Goal: Transaction & Acquisition: Purchase product/service

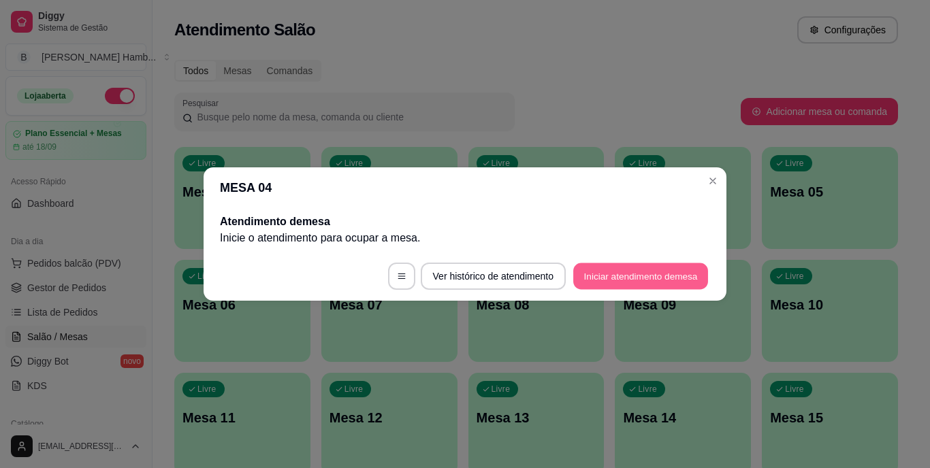
click at [611, 274] on button "Iniciar atendimento de mesa" at bounding box center [640, 276] width 135 height 27
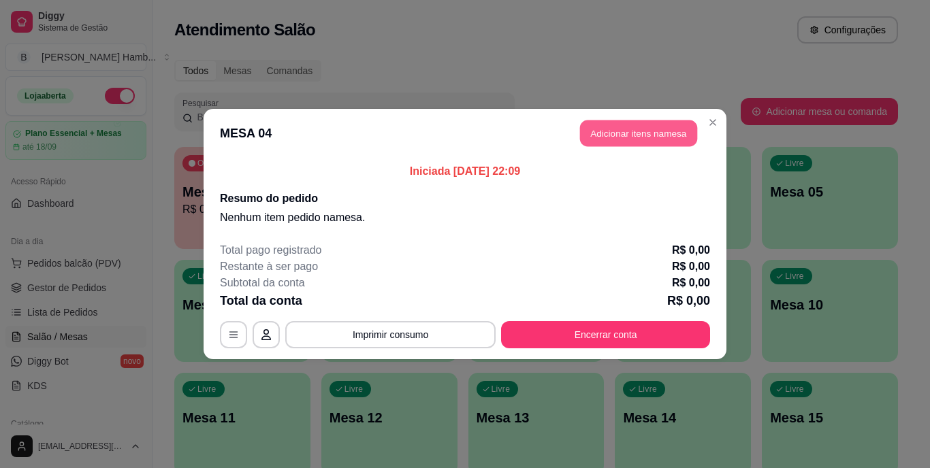
click at [649, 129] on button "Adicionar itens na mesa" at bounding box center [638, 133] width 117 height 27
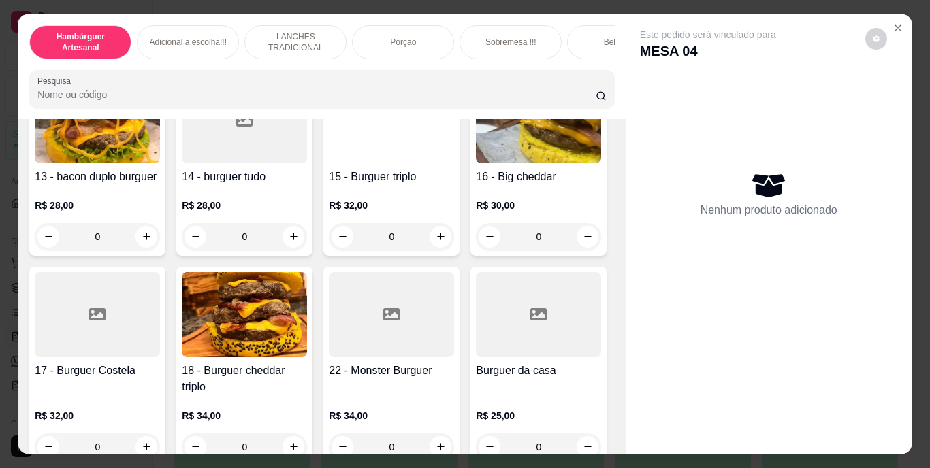
scroll to position [787, 0]
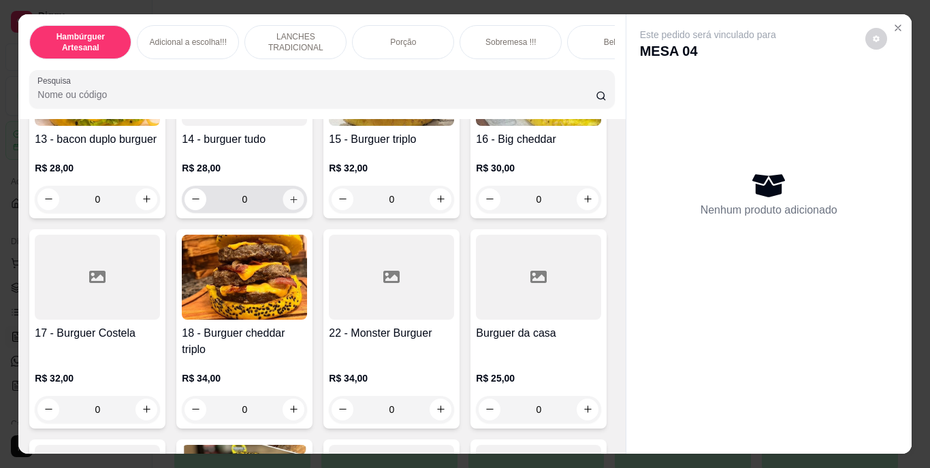
click at [289, 204] on icon "increase-product-quantity" at bounding box center [294, 199] width 10 height 10
type input "1"
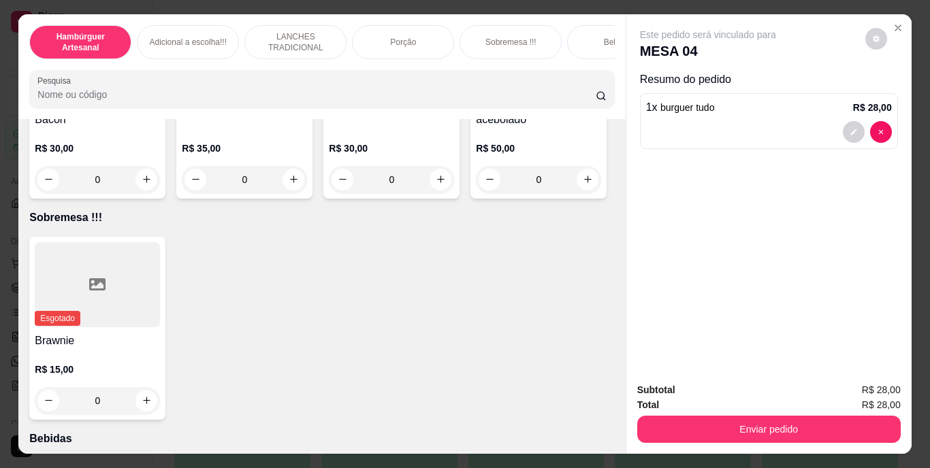
scroll to position [2675, 0]
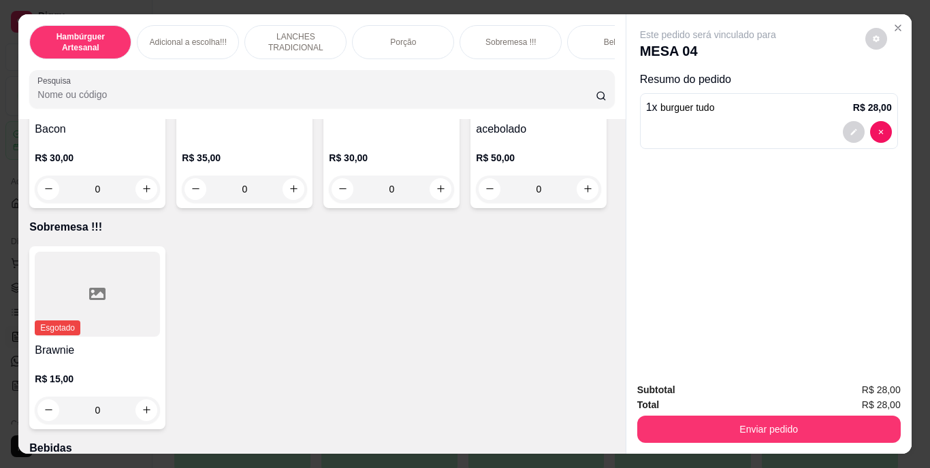
type input "1"
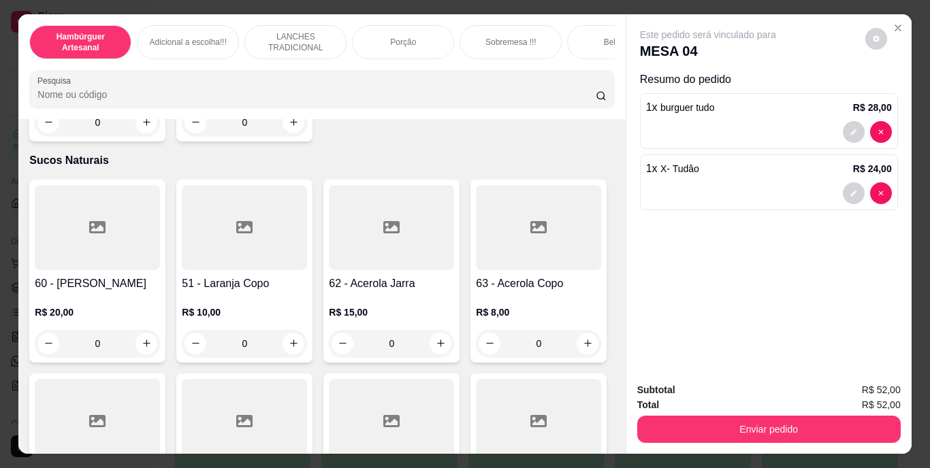
scroll to position [4164, 0]
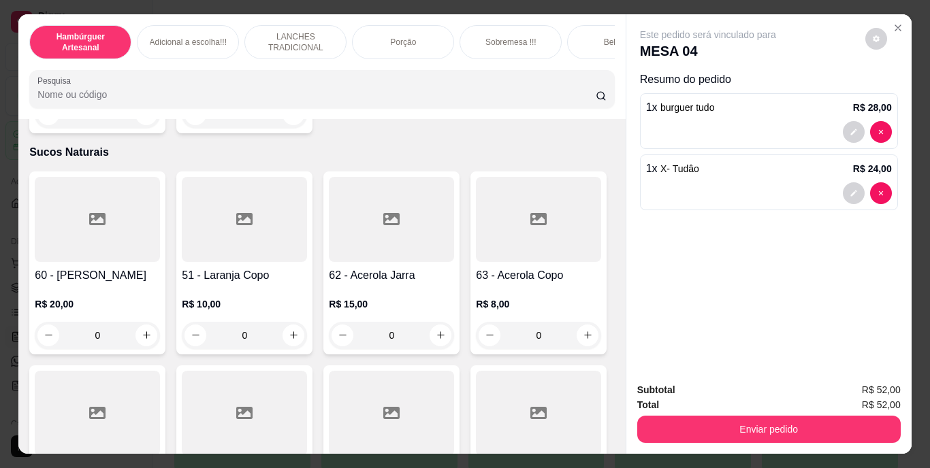
type input "1"
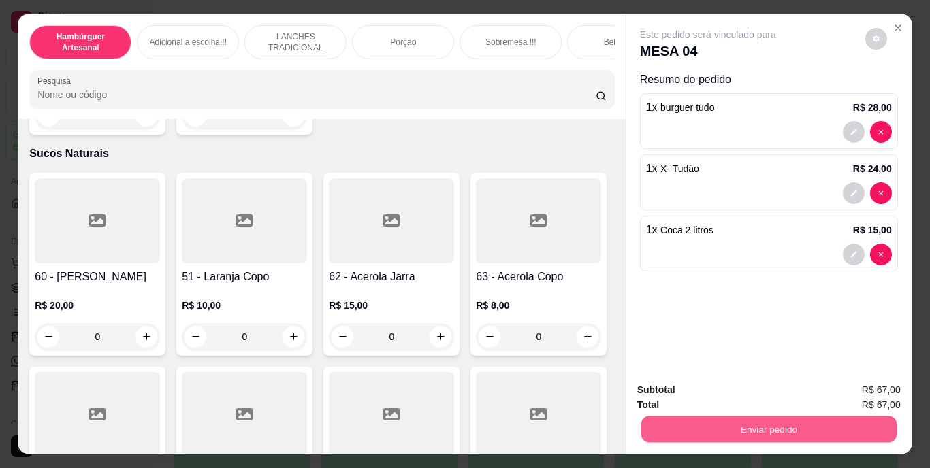
click at [772, 419] on button "Enviar pedido" at bounding box center [768, 430] width 255 height 27
click at [717, 396] on button "Não registrar e enviar pedido" at bounding box center [724, 390] width 138 height 25
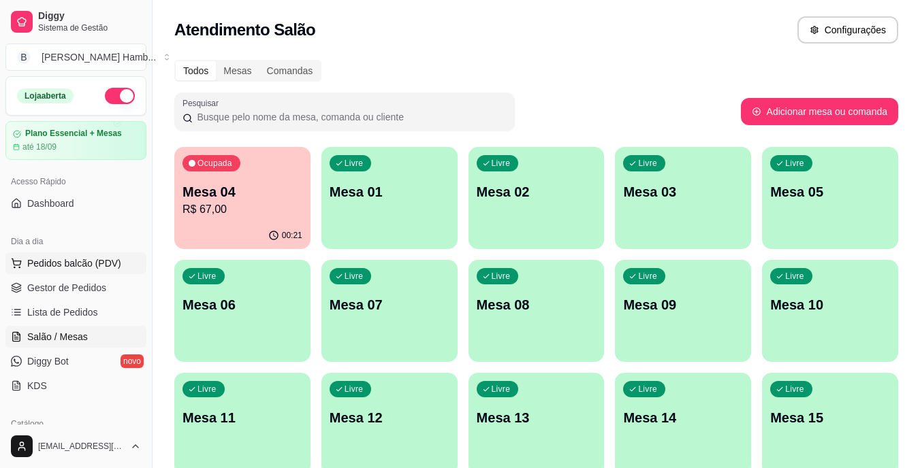
click at [34, 265] on span "Pedidos balcão (PDV)" at bounding box center [74, 264] width 94 height 14
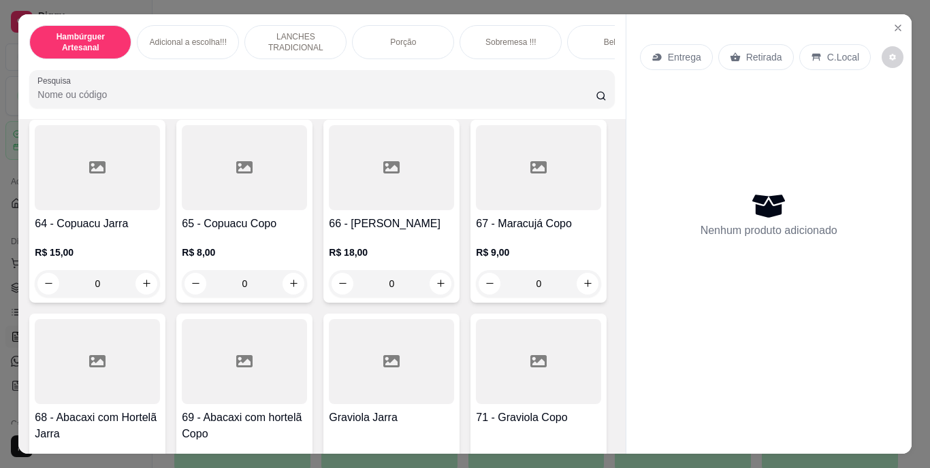
scroll to position [4408, 0]
type input "1"
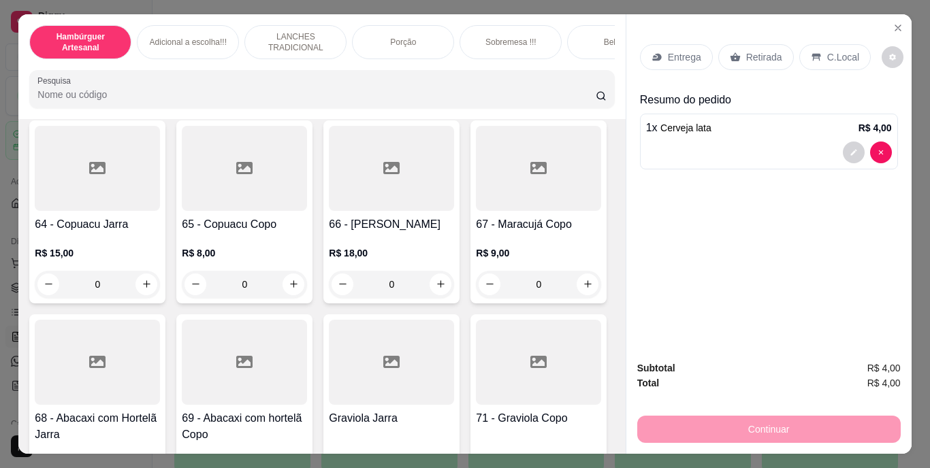
click at [755, 59] on div "Retirada" at bounding box center [756, 57] width 76 height 26
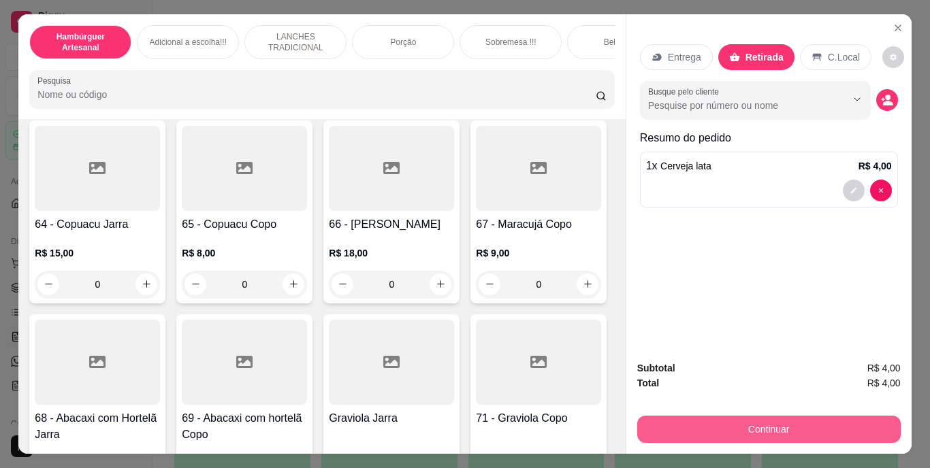
click at [769, 430] on button "Continuar" at bounding box center [768, 429] width 263 height 27
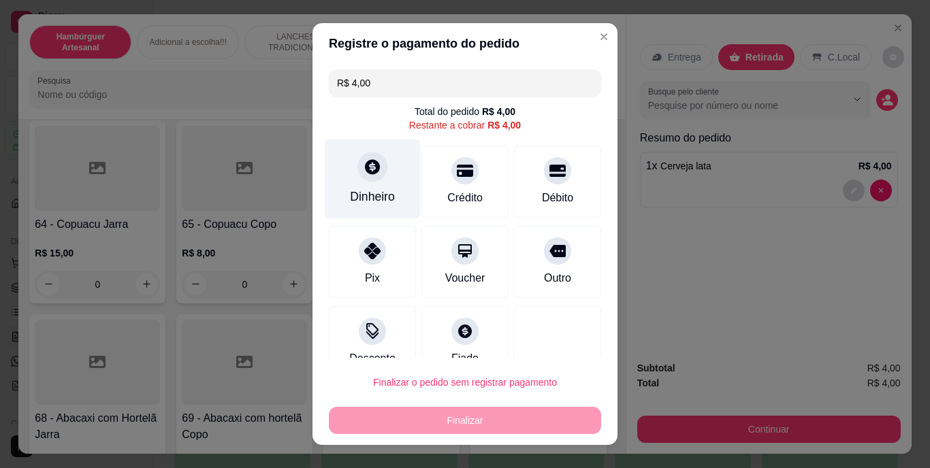
click at [385, 189] on div "Dinheiro" at bounding box center [372, 198] width 45 height 18
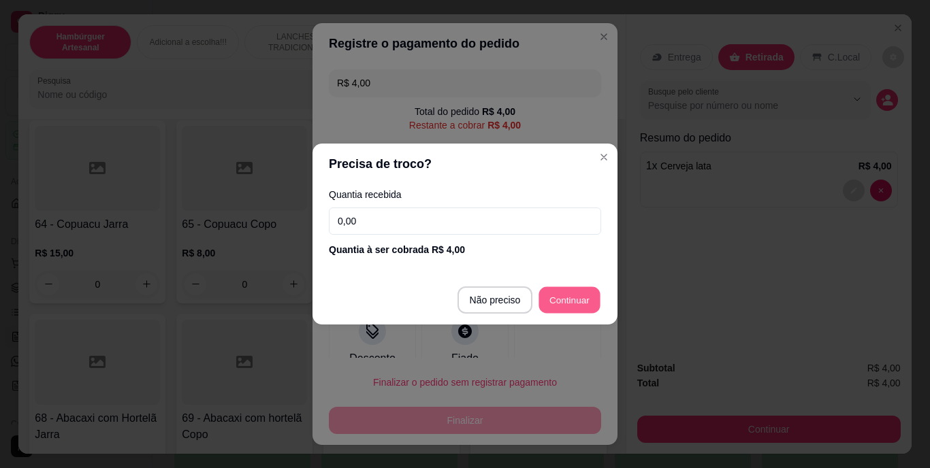
type input "R$ 0,00"
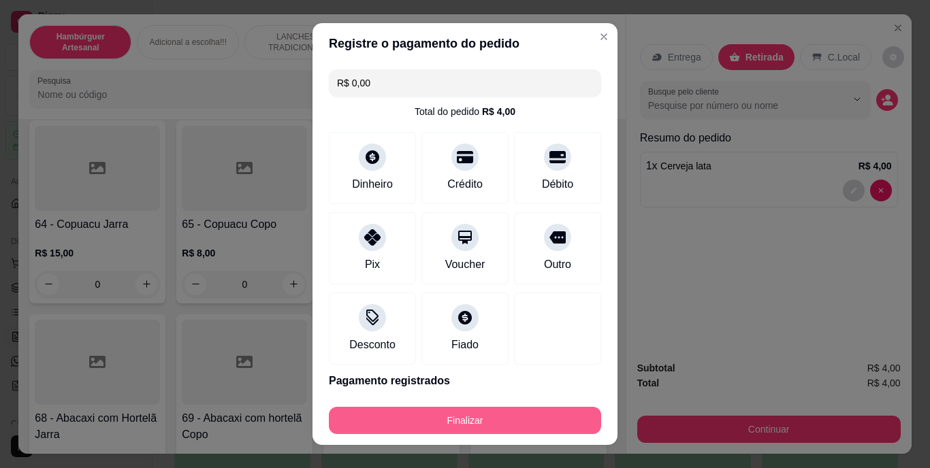
click at [472, 427] on button "Finalizar" at bounding box center [465, 420] width 272 height 27
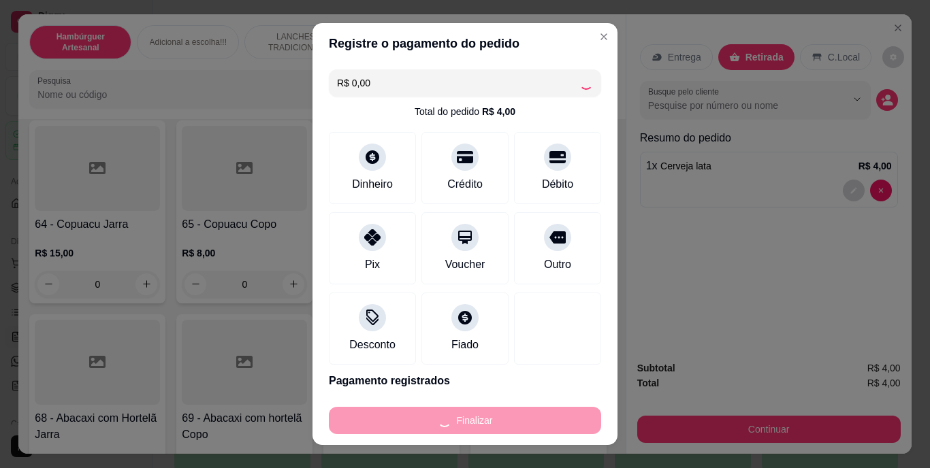
type input "0"
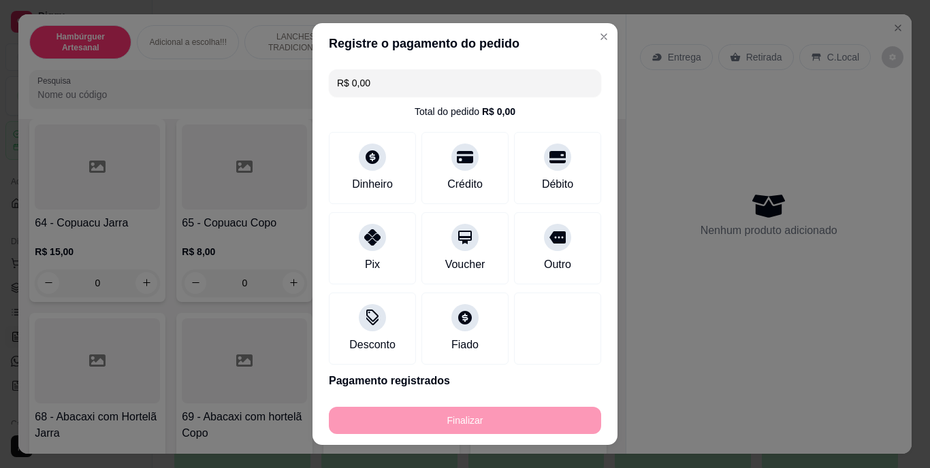
type input "-R$ 4,00"
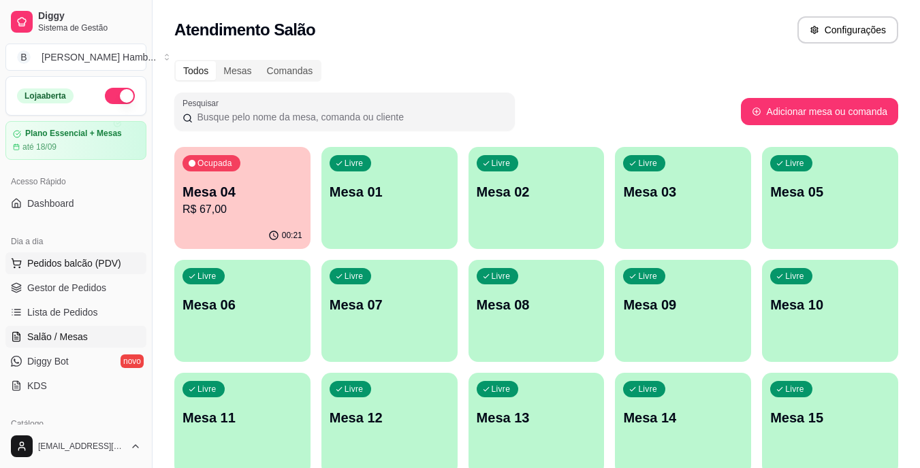
click at [88, 260] on span "Pedidos balcão (PDV)" at bounding box center [74, 264] width 94 height 14
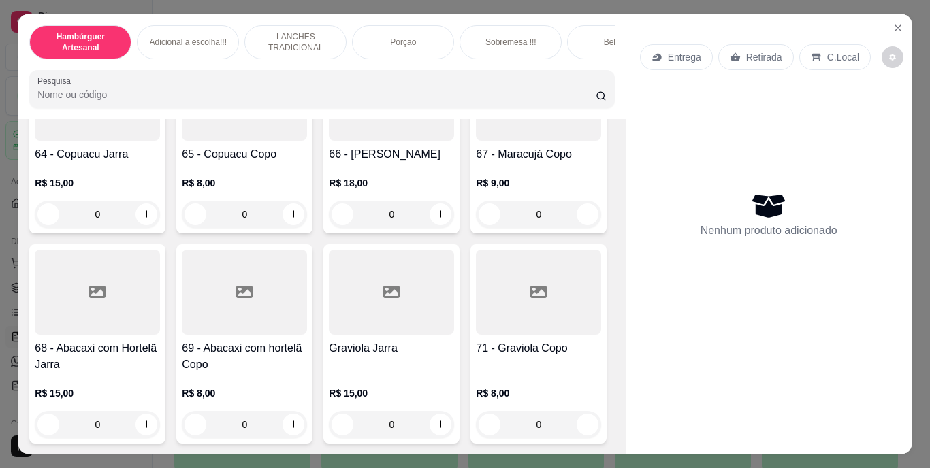
scroll to position [4629, 0]
type input "1"
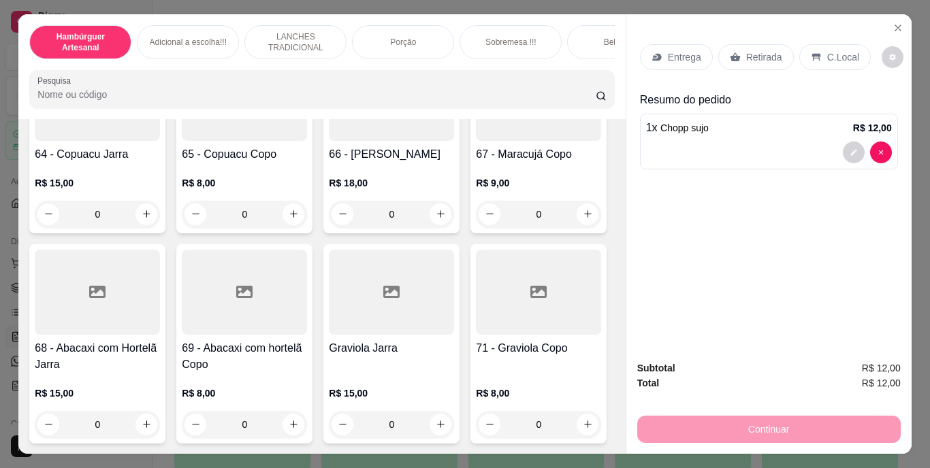
click at [751, 52] on p "Retirada" at bounding box center [764, 57] width 36 height 14
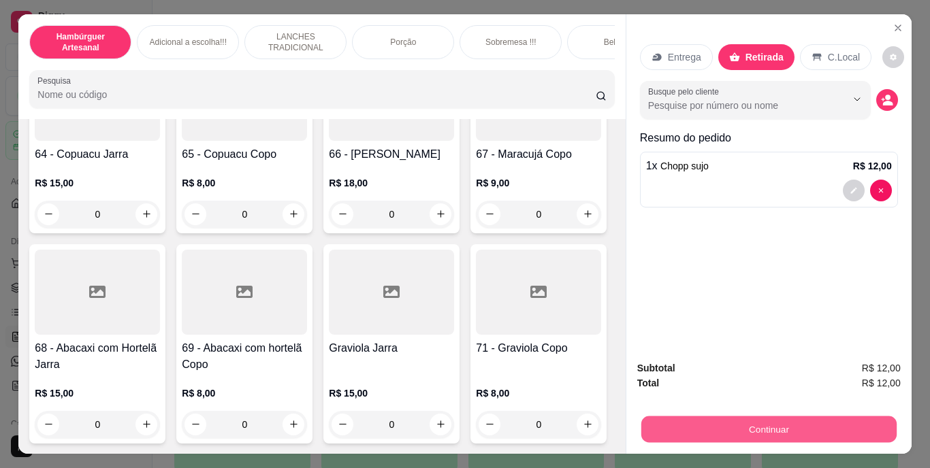
click at [730, 425] on button "Continuar" at bounding box center [768, 430] width 255 height 27
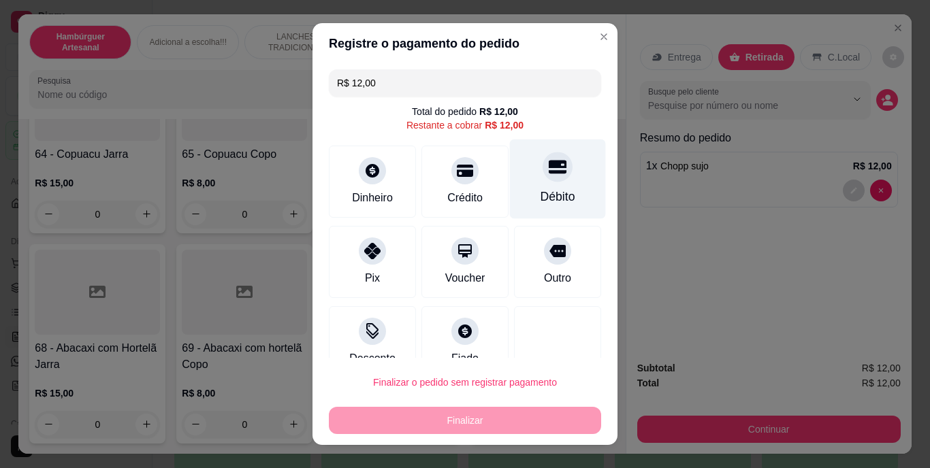
click at [511, 180] on div "Débito" at bounding box center [558, 180] width 96 height 80
type input "R$ 0,00"
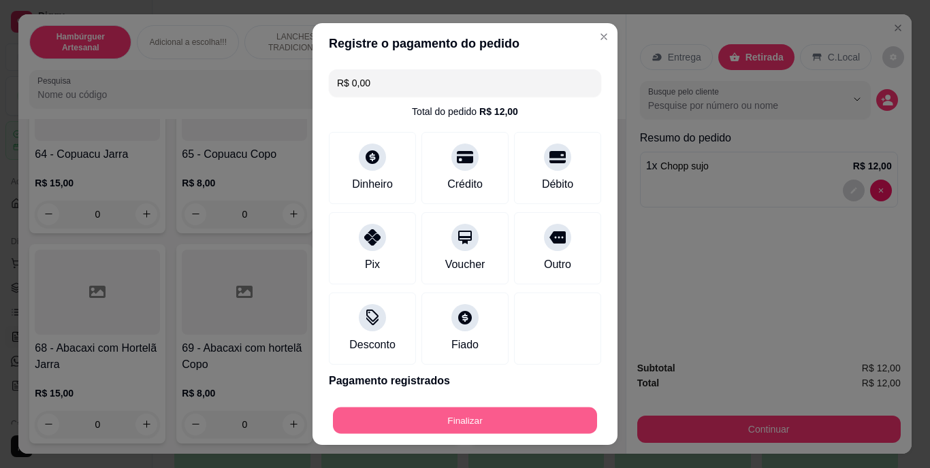
click at [442, 423] on button "Finalizar" at bounding box center [465, 420] width 264 height 27
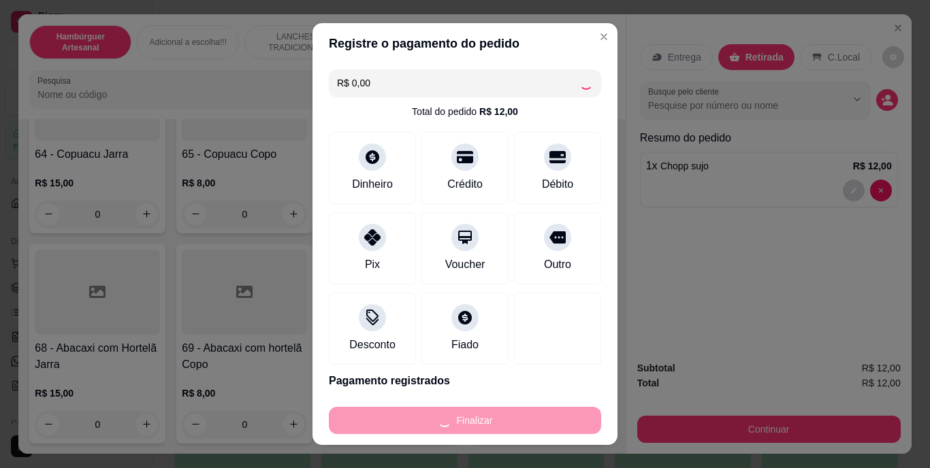
type input "0"
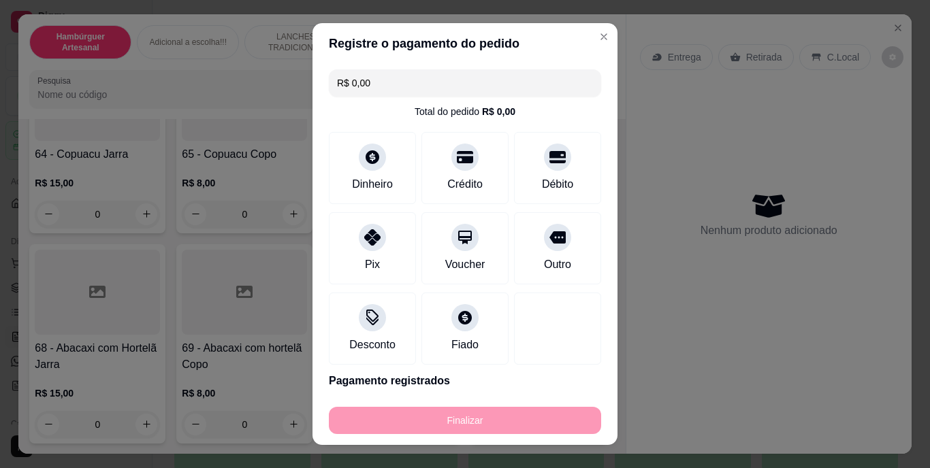
type input "-R$ 12,00"
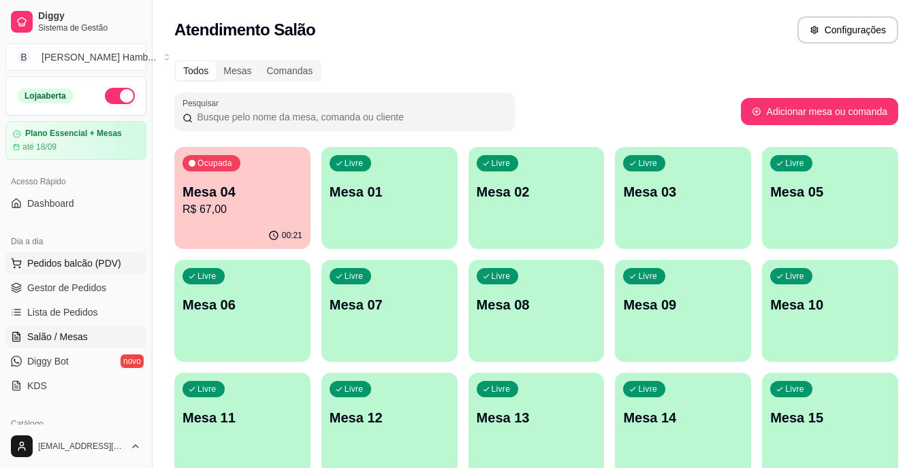
click at [69, 265] on span "Pedidos balcão (PDV)" at bounding box center [74, 264] width 94 height 14
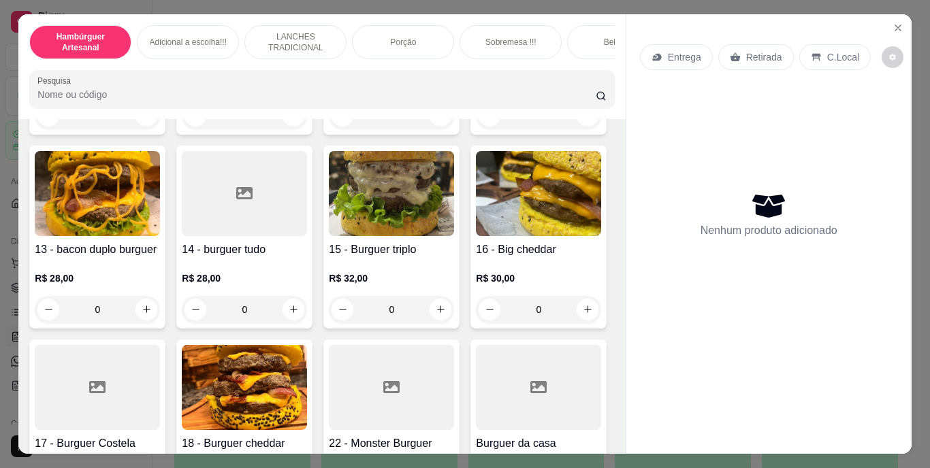
scroll to position [676, 0]
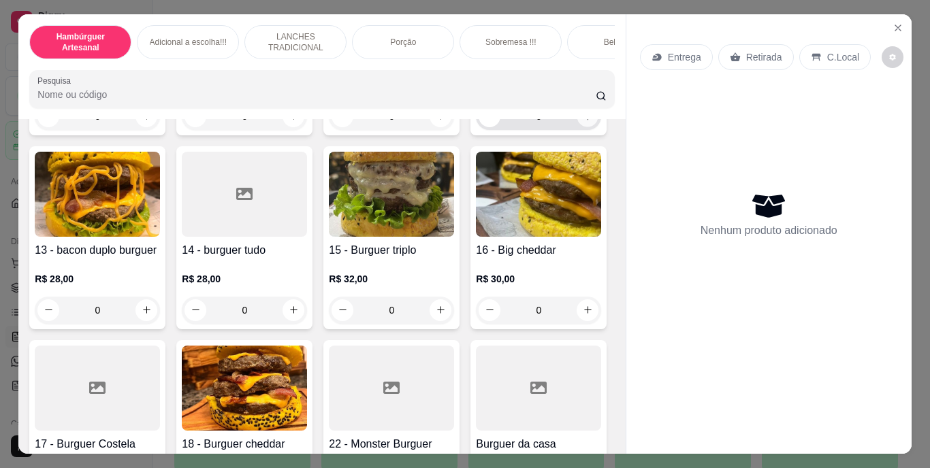
click at [577, 127] on button "increase-product-quantity" at bounding box center [587, 116] width 21 height 21
type input "1"
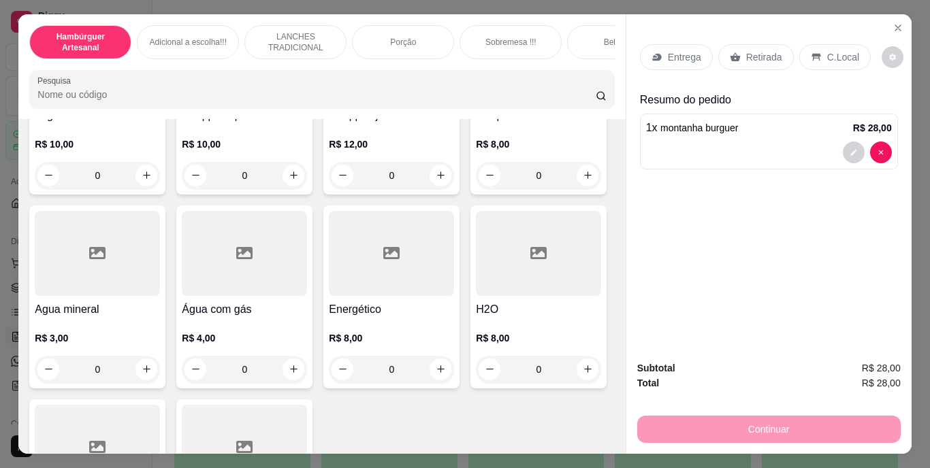
scroll to position [3715, 0]
type input "1"
click at [852, 204] on button "decrease-product-quantity" at bounding box center [853, 213] width 21 height 21
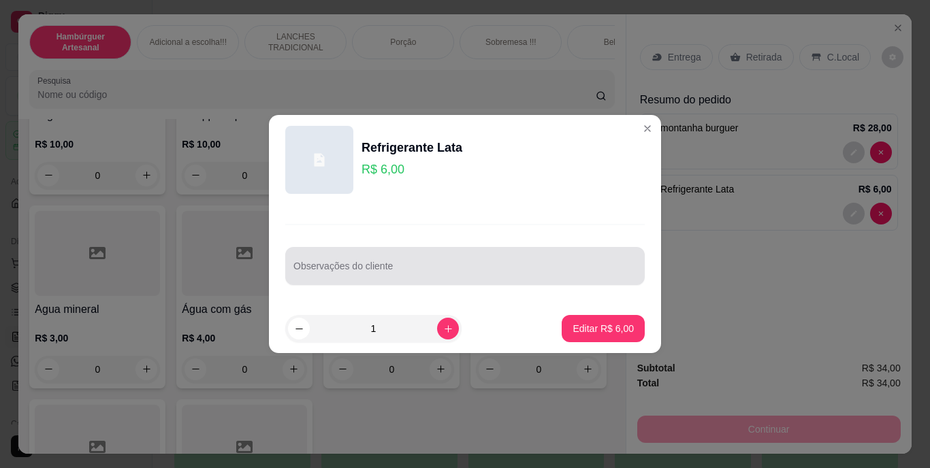
click at [382, 280] on div "Observações do cliente" at bounding box center [464, 266] width 359 height 38
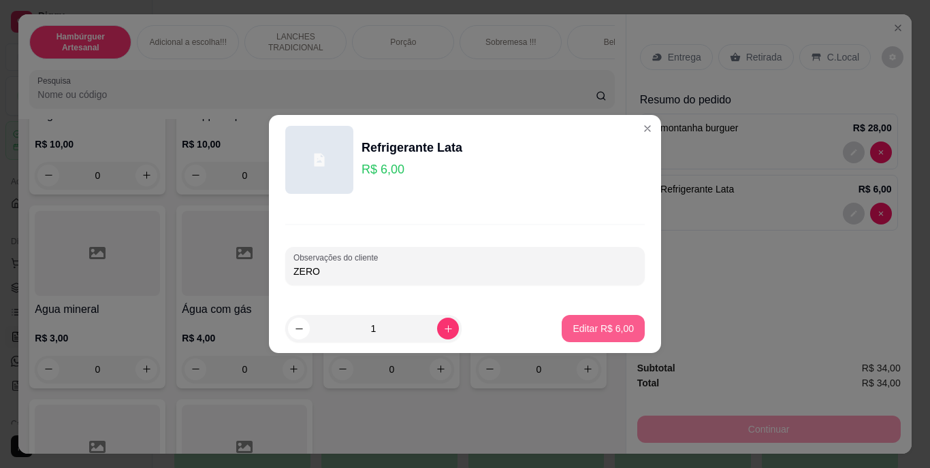
type input "ZERO"
click at [574, 327] on p "Editar R$ 6,00" at bounding box center [603, 328] width 59 height 13
type input "0"
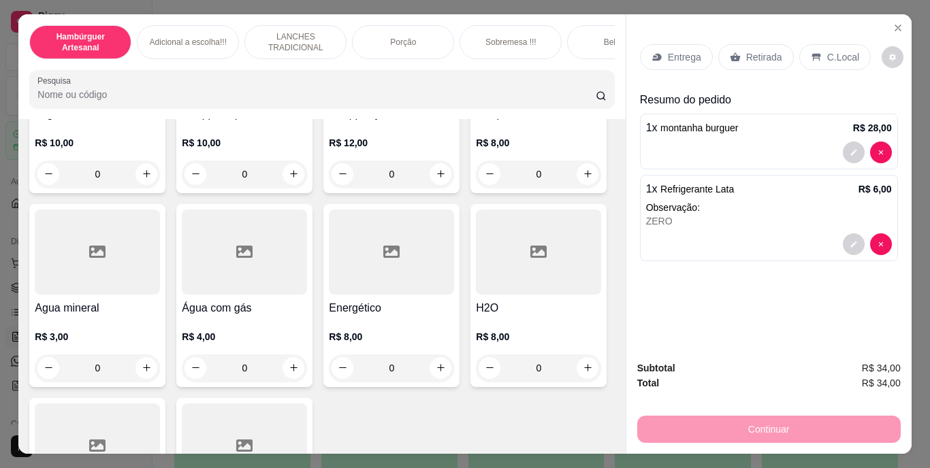
click at [751, 51] on p "Retirada" at bounding box center [764, 57] width 36 height 14
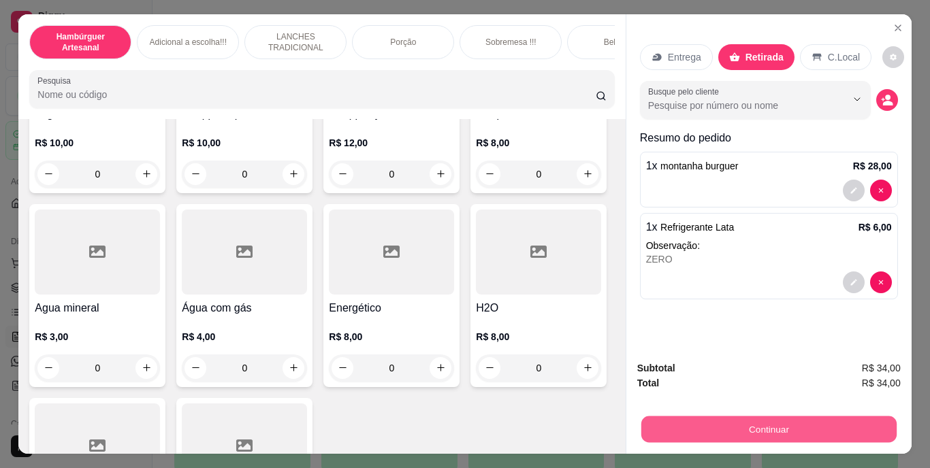
click at [792, 434] on button "Continuar" at bounding box center [768, 430] width 255 height 27
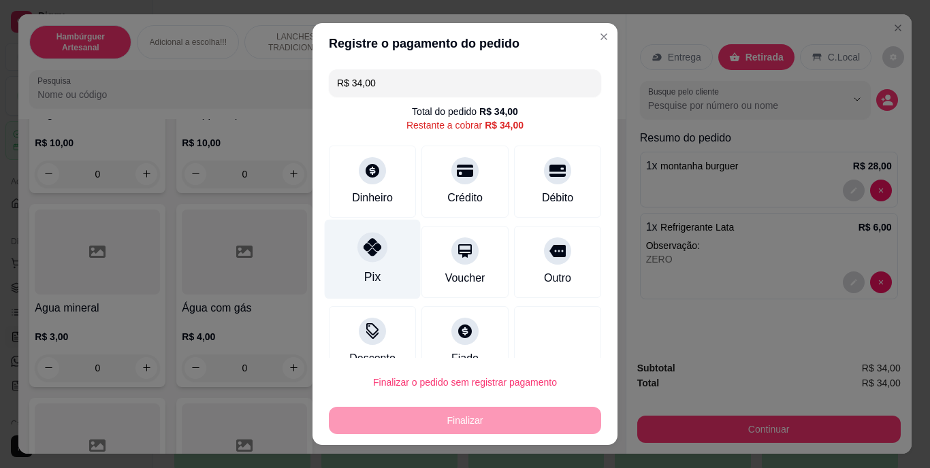
click at [349, 278] on div "Pix" at bounding box center [373, 260] width 96 height 80
type input "R$ 0,00"
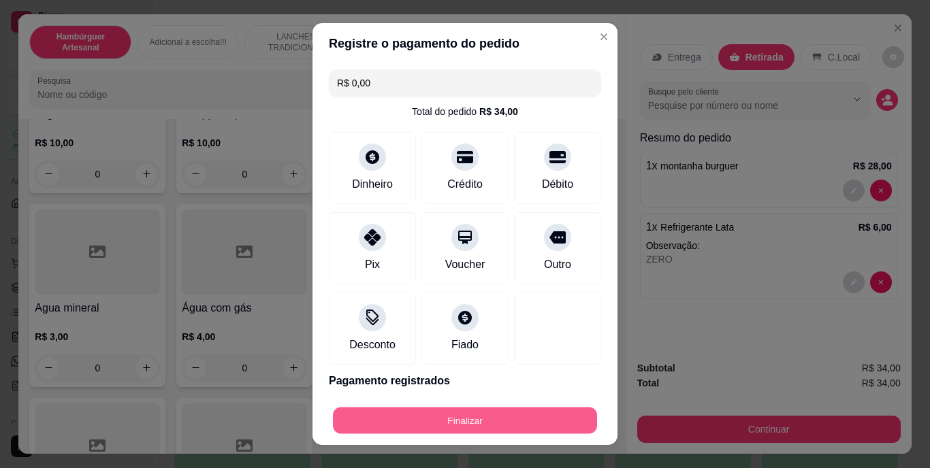
click at [479, 432] on button "Finalizar" at bounding box center [465, 420] width 264 height 27
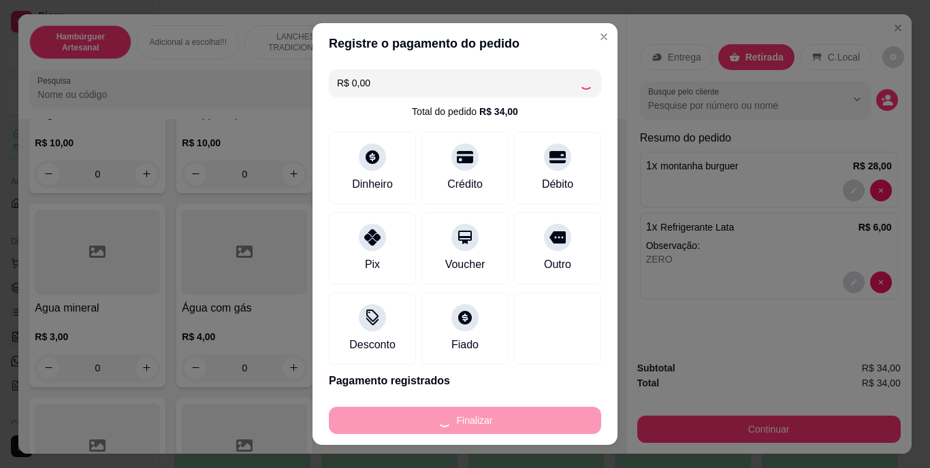
type input "0"
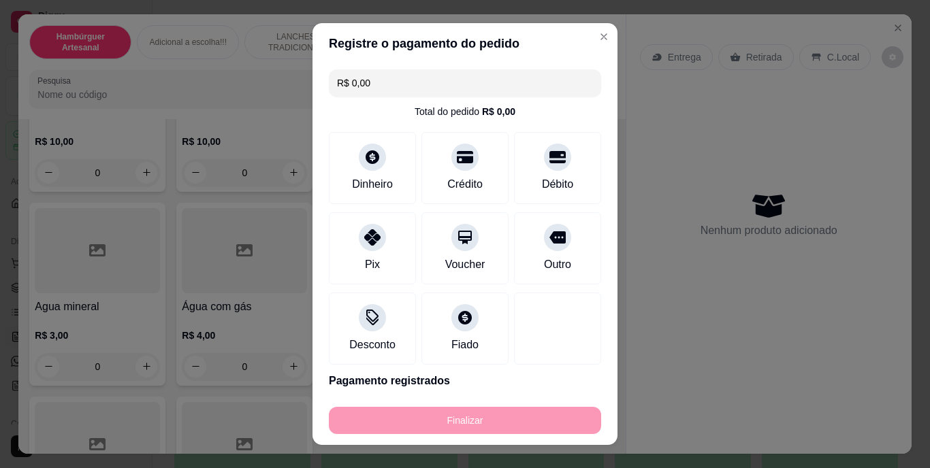
type input "-R$ 34,00"
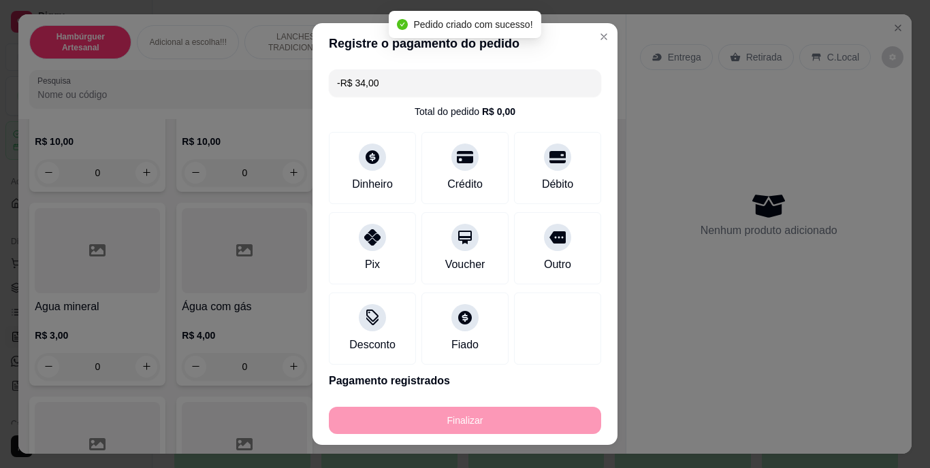
scroll to position [3713, 0]
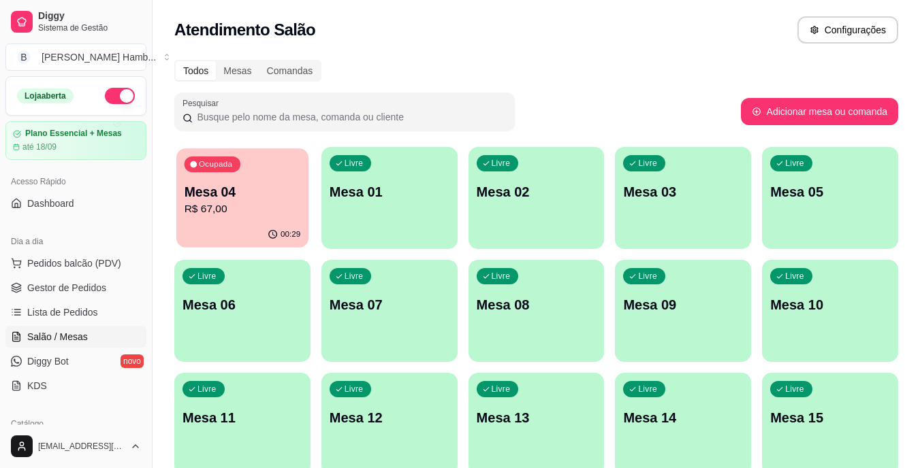
click at [200, 221] on div "Ocupada Mesa 04 R$ 67,00" at bounding box center [242, 185] width 132 height 74
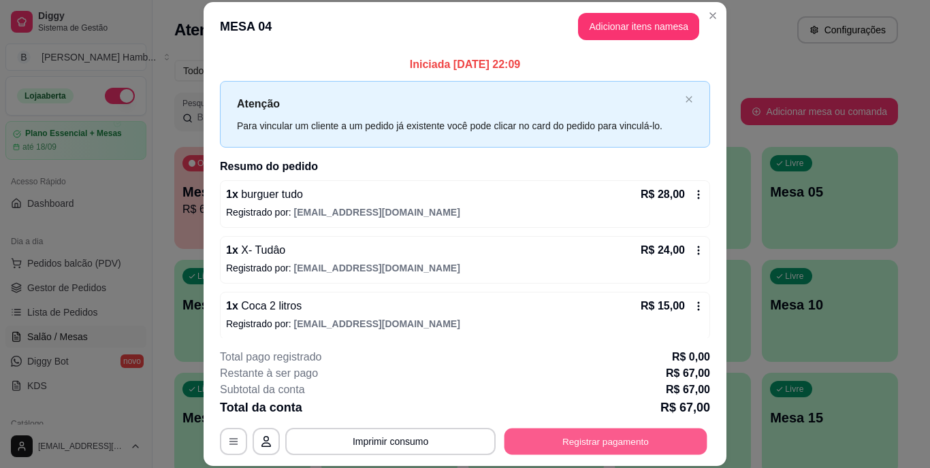
click at [558, 442] on button "Registrar pagamento" at bounding box center [605, 441] width 203 height 27
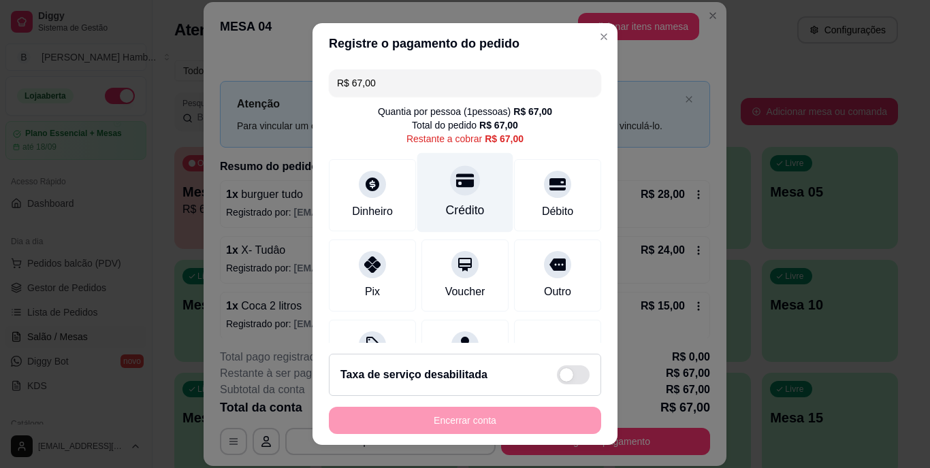
click at [456, 176] on icon at bounding box center [465, 181] width 18 height 14
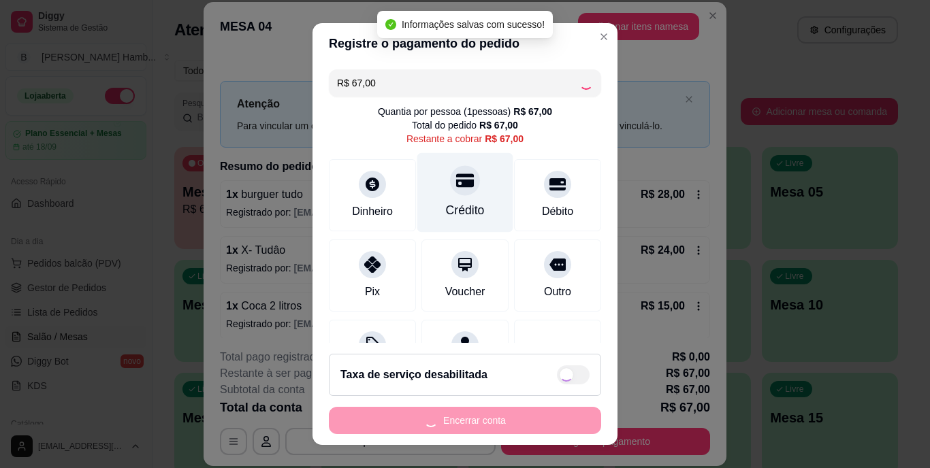
type input "R$ 0,00"
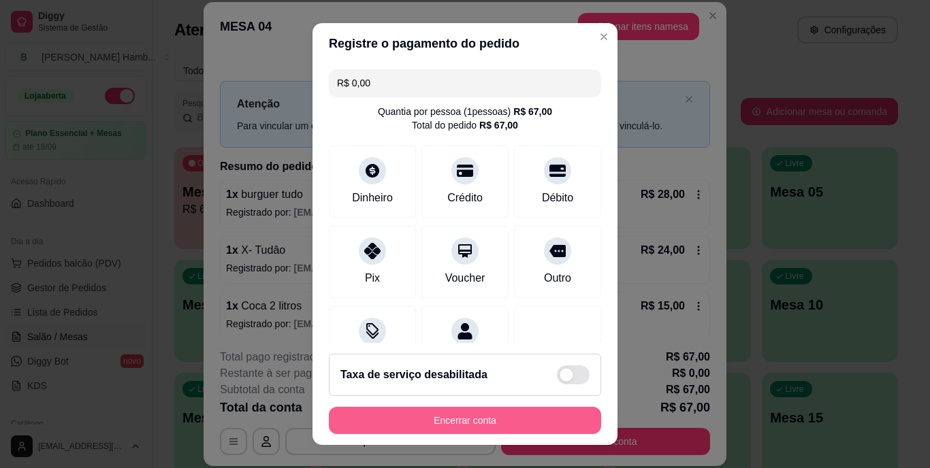
click at [432, 418] on button "Encerrar conta" at bounding box center [465, 420] width 272 height 27
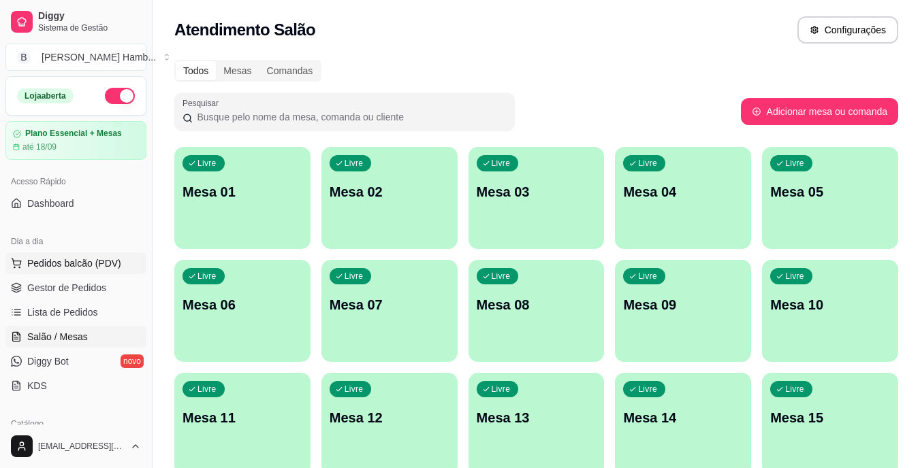
click at [91, 257] on span "Pedidos balcão (PDV)" at bounding box center [74, 264] width 94 height 14
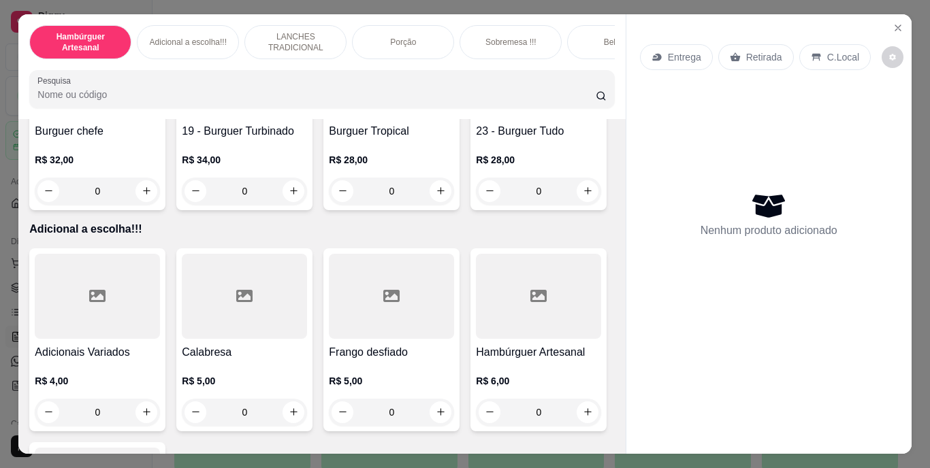
scroll to position [1084, 0]
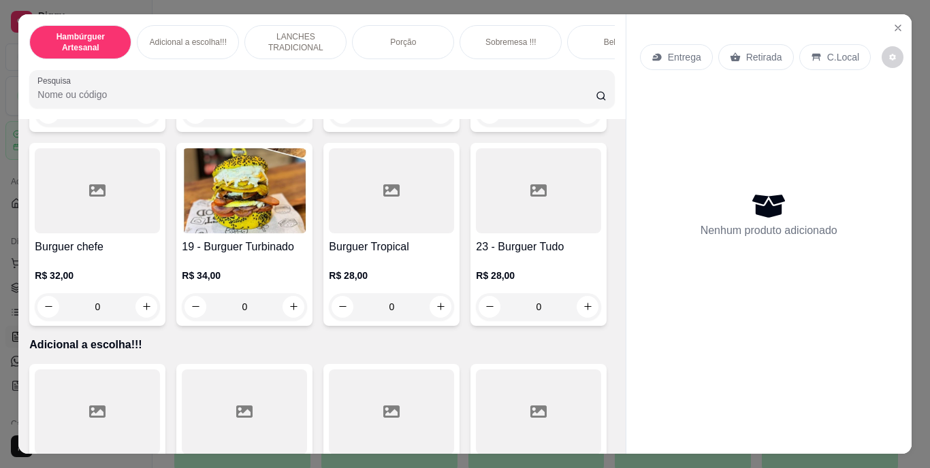
type input "1"
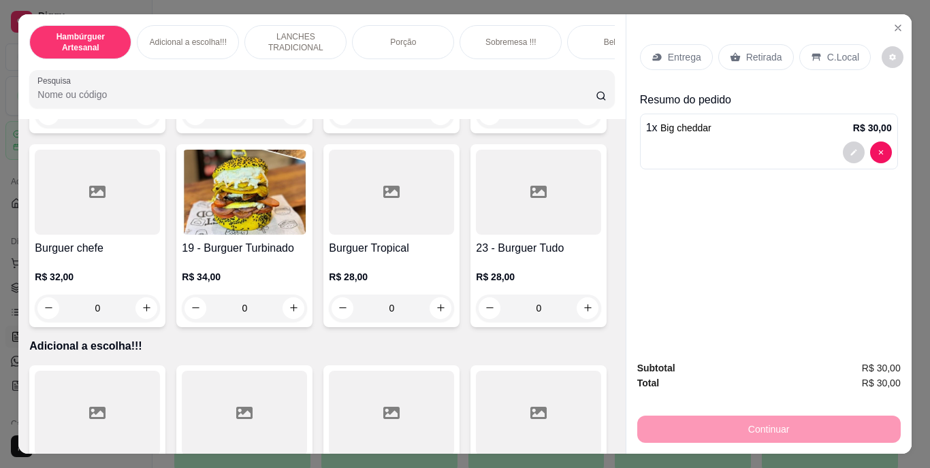
scroll to position [1084, 0]
click at [847, 151] on button "decrease-product-quantity" at bounding box center [853, 152] width 21 height 21
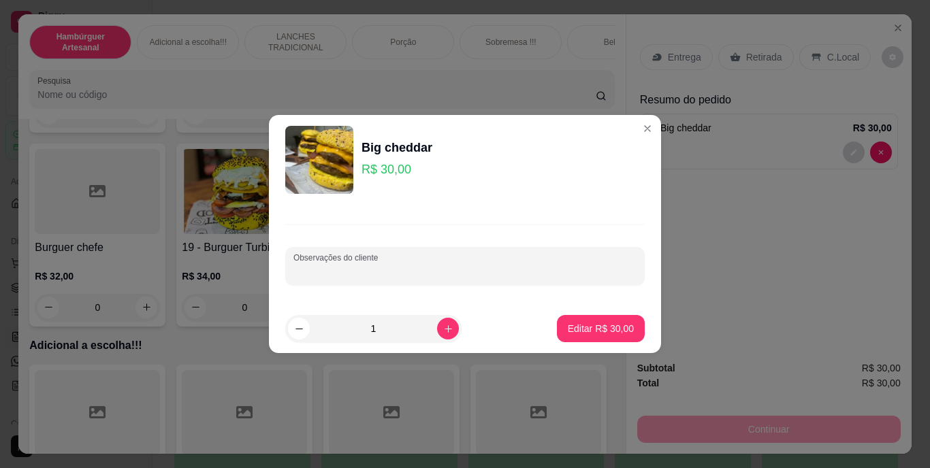
click at [466, 266] on input "Observações do cliente" at bounding box center [464, 272] width 343 height 14
type input "ADICIONAL ABACAXI"
click at [613, 327] on p "Editar R$ 30,00" at bounding box center [600, 328] width 64 height 13
type input "0"
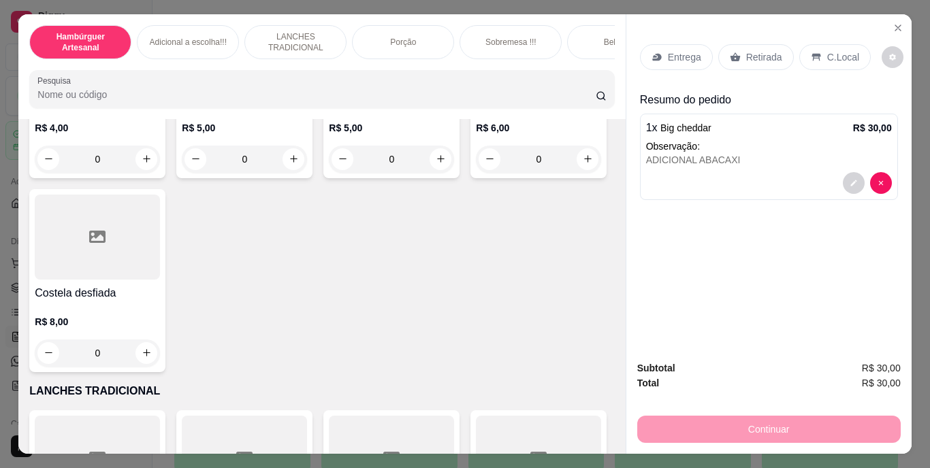
scroll to position [1453, 0]
type input "1"
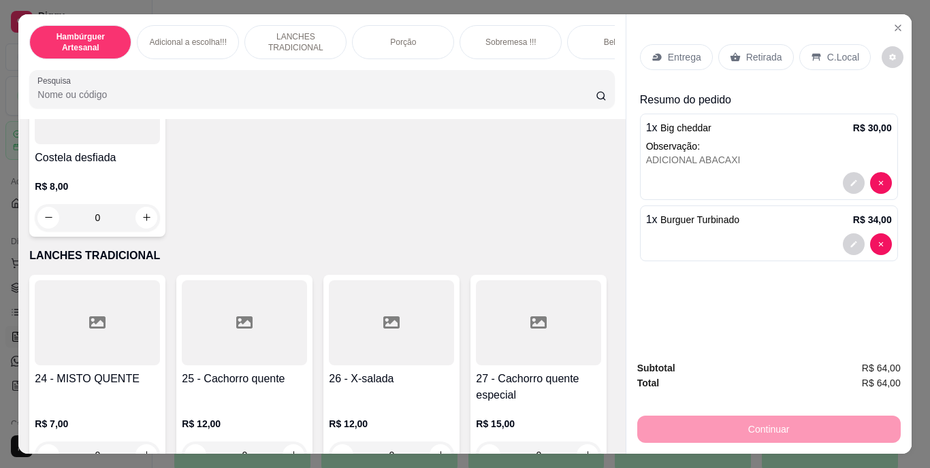
scroll to position [1658, 0]
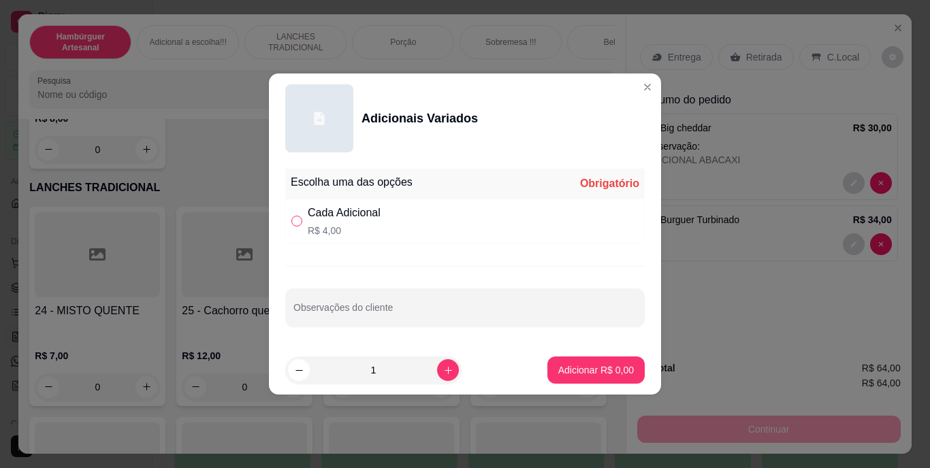
click at [293, 216] on input "" at bounding box center [296, 221] width 11 height 11
radio input "true"
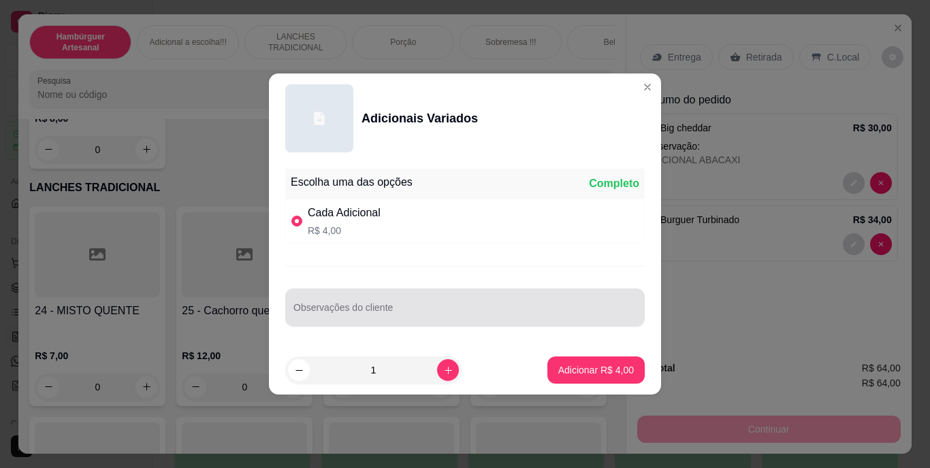
click at [330, 299] on div at bounding box center [464, 307] width 343 height 27
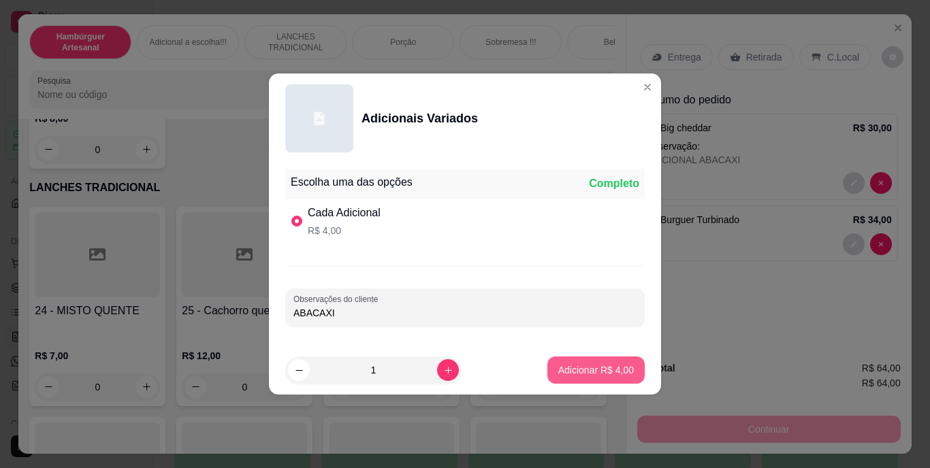
type input "ABACAXI"
click at [604, 366] on p "Adicionar R$ 4,00" at bounding box center [596, 370] width 76 height 14
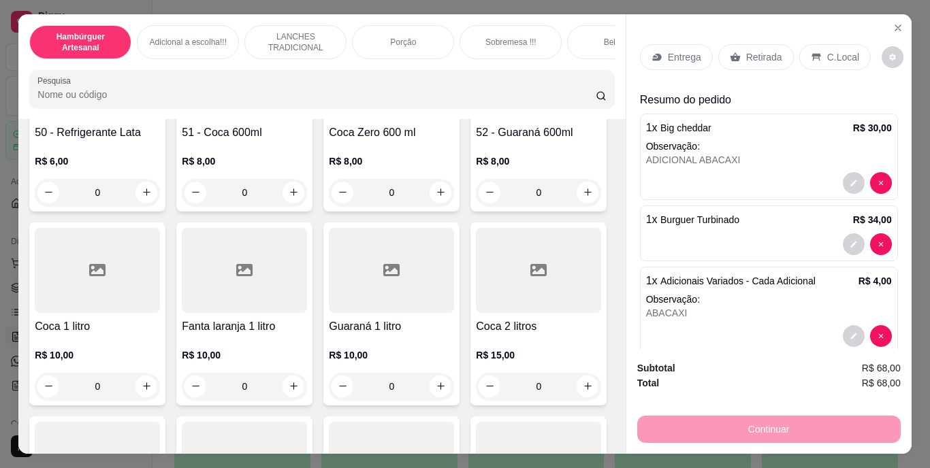
scroll to position [3062, 0]
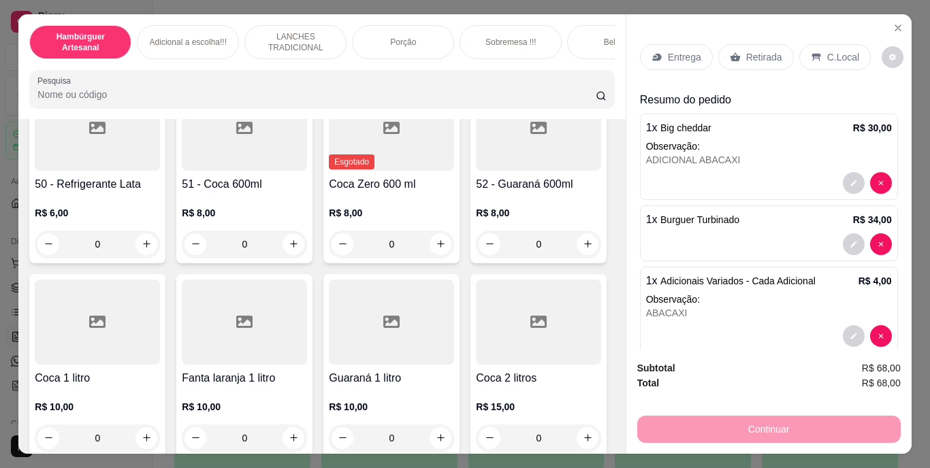
type input "1"
click at [749, 65] on div "Retirada" at bounding box center [756, 57] width 76 height 26
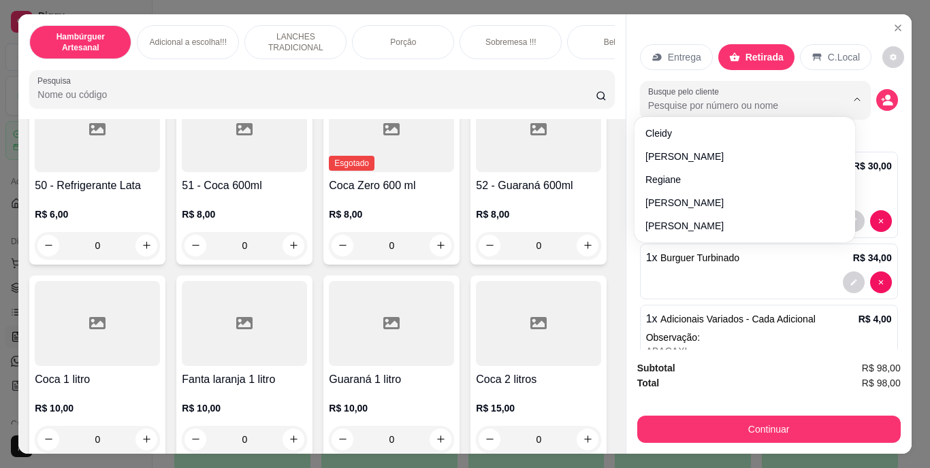
click at [758, 99] on input "Busque pelo cliente" at bounding box center [736, 106] width 176 height 14
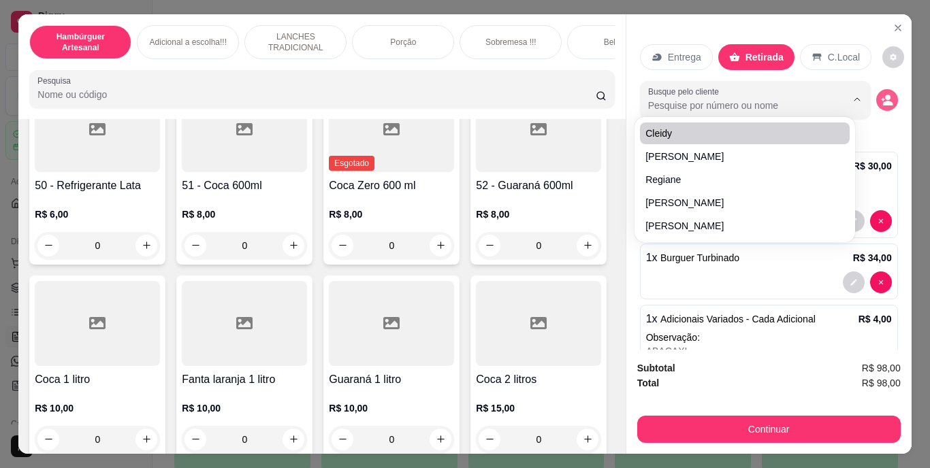
click at [878, 91] on button "decrease-product-quantity" at bounding box center [887, 100] width 22 height 22
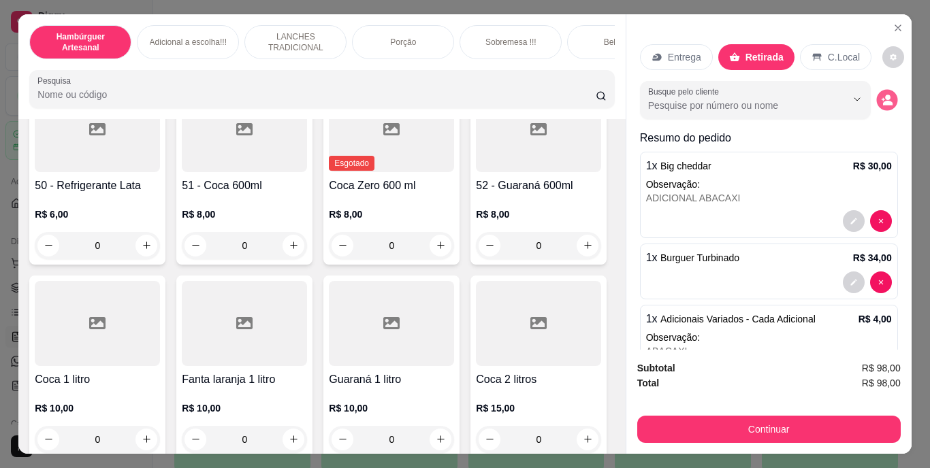
click at [883, 101] on icon "decrease-product-quantity" at bounding box center [888, 103] width 10 height 5
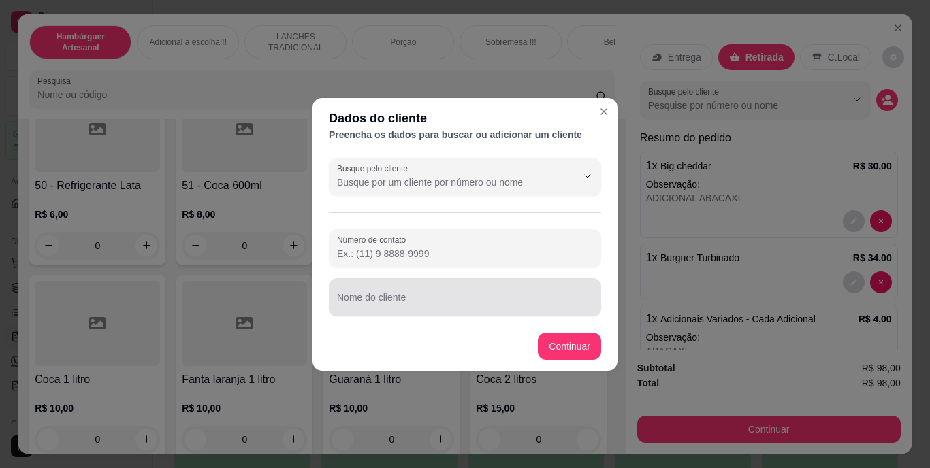
click at [528, 292] on div at bounding box center [465, 297] width 256 height 27
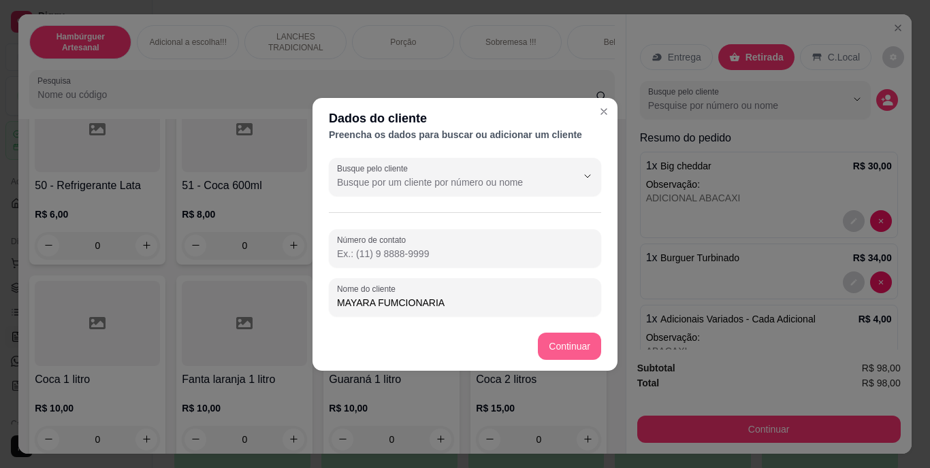
type input "MAYARA FUMCIONARIA"
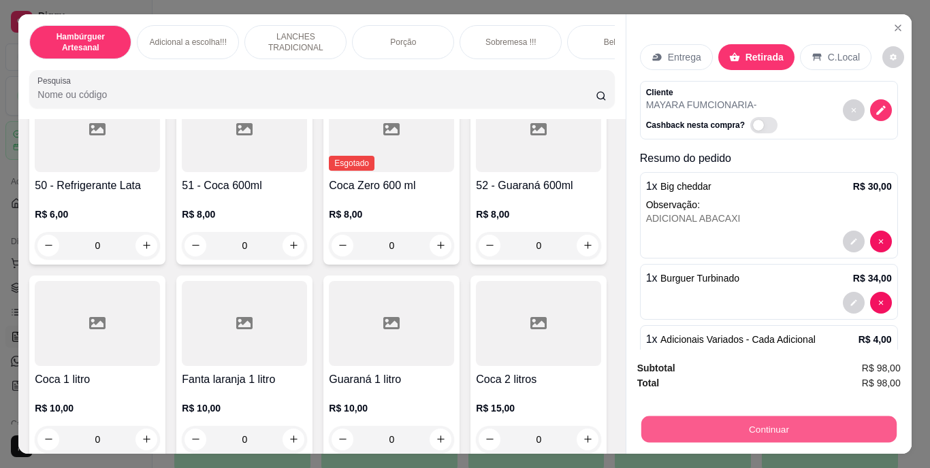
click at [696, 425] on button "Continuar" at bounding box center [768, 430] width 255 height 27
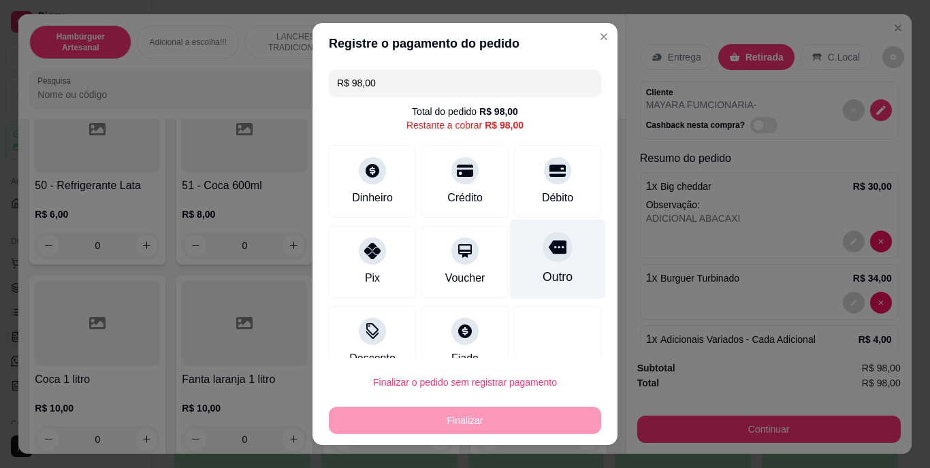
click at [543, 234] on div at bounding box center [558, 248] width 30 height 30
type input "R$ 0,00"
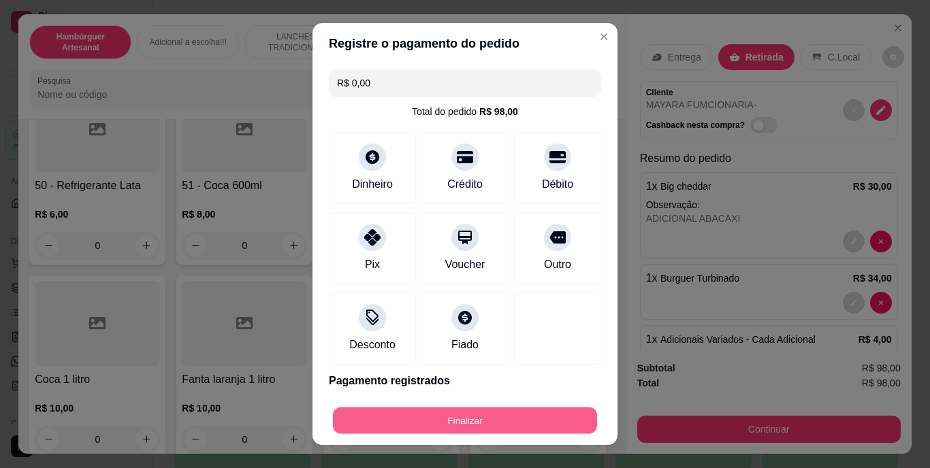
click at [466, 412] on button "Finalizar" at bounding box center [465, 420] width 264 height 27
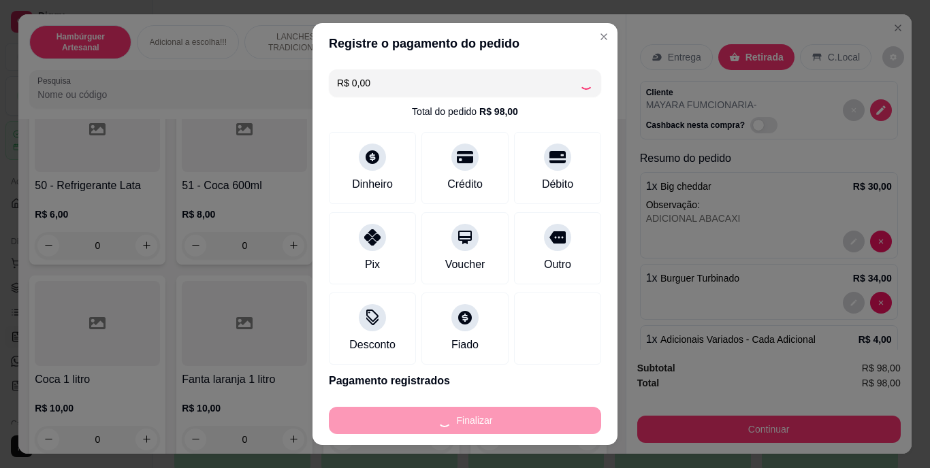
type input "0"
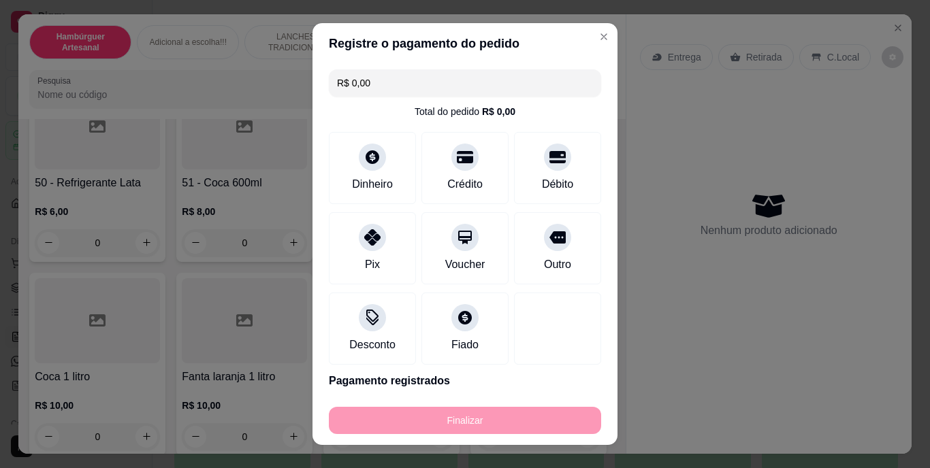
type input "-R$ 98,00"
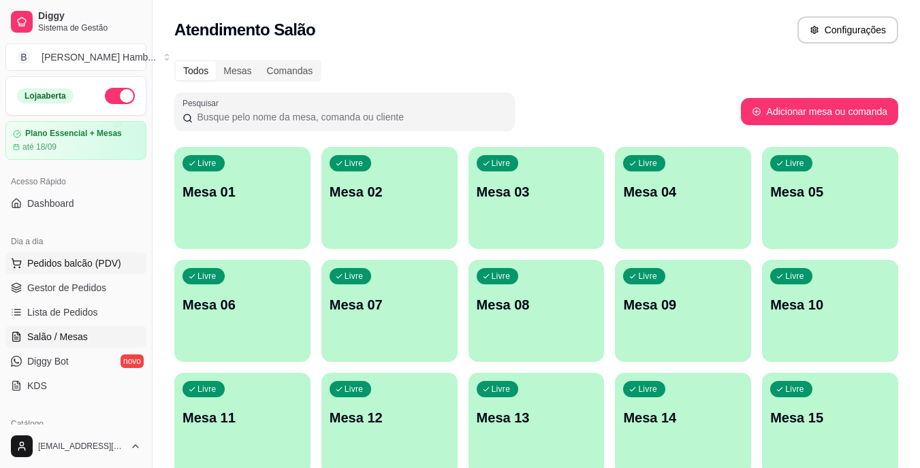
click at [65, 255] on button "Pedidos balcão (PDV)" at bounding box center [75, 264] width 141 height 22
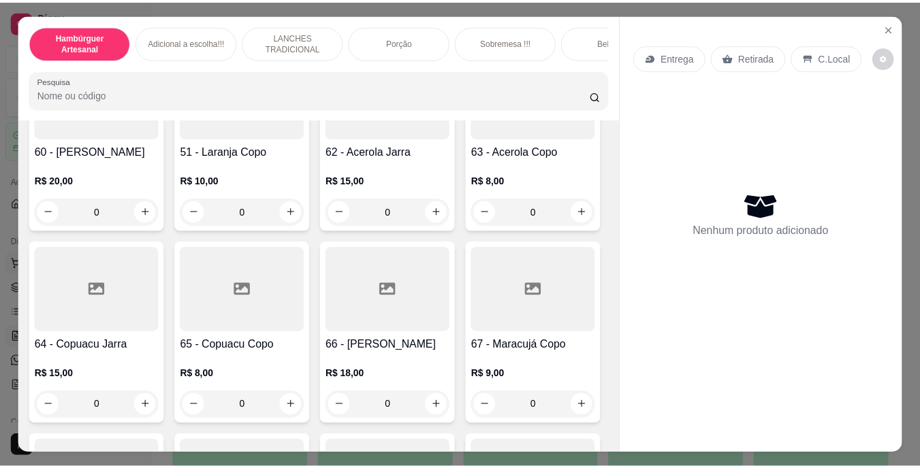
scroll to position [4286, 0]
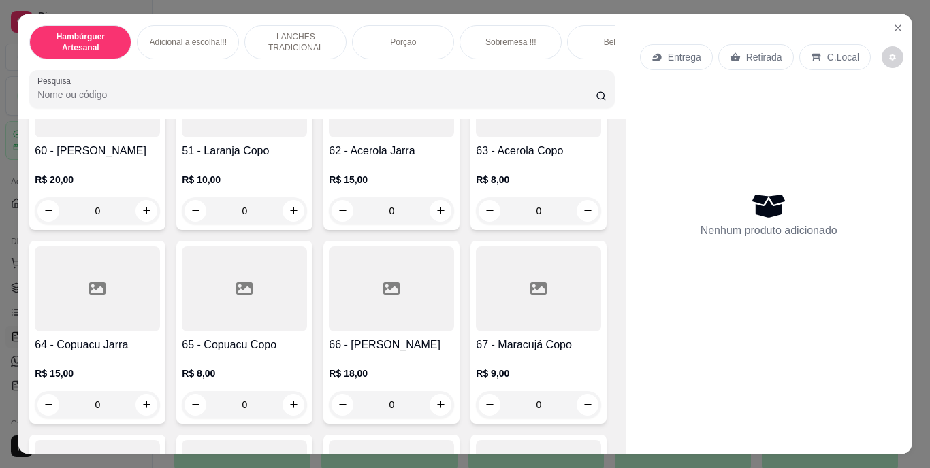
type input "1"
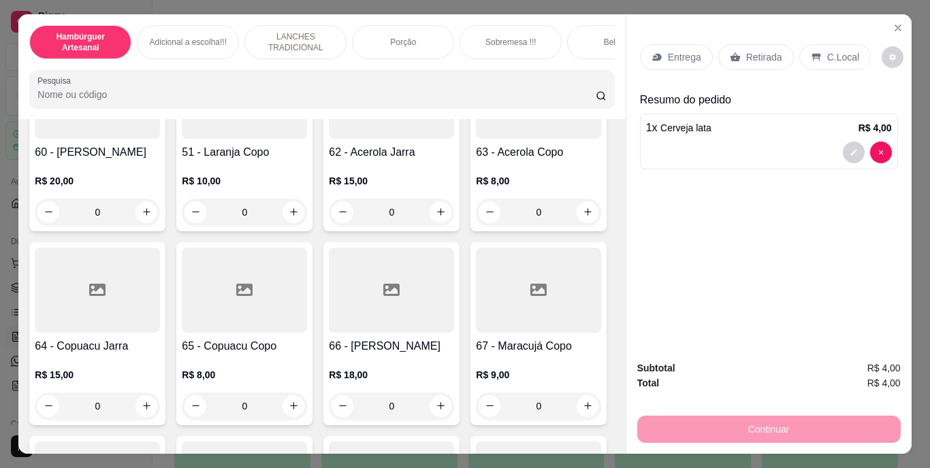
click at [737, 49] on div "Retirada" at bounding box center [756, 57] width 76 height 26
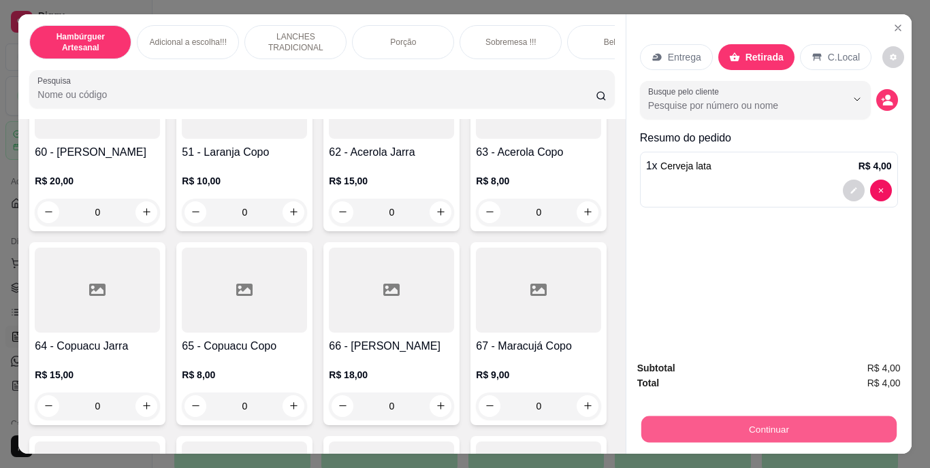
click at [759, 425] on button "Continuar" at bounding box center [768, 430] width 255 height 27
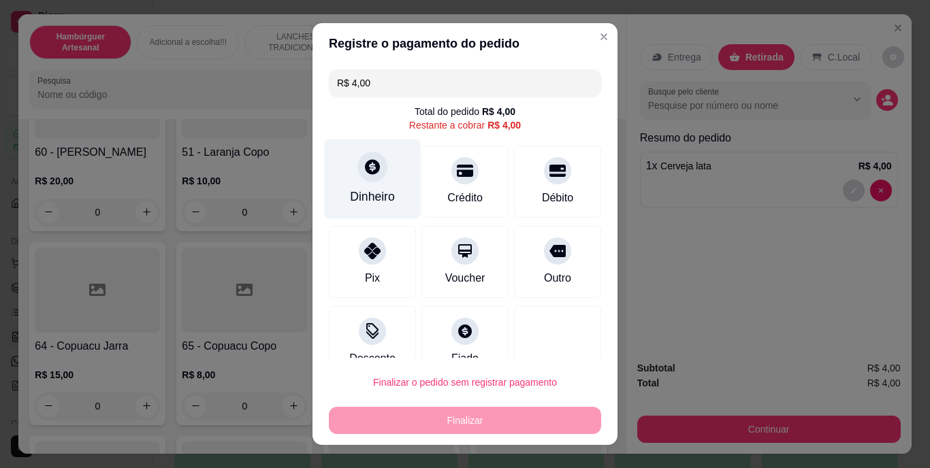
click at [393, 197] on div "Dinheiro" at bounding box center [373, 180] width 96 height 80
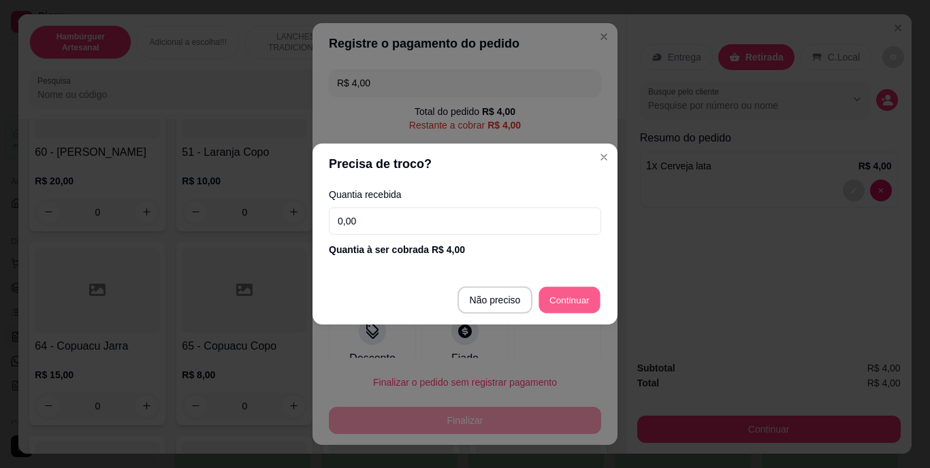
type input "R$ 0,00"
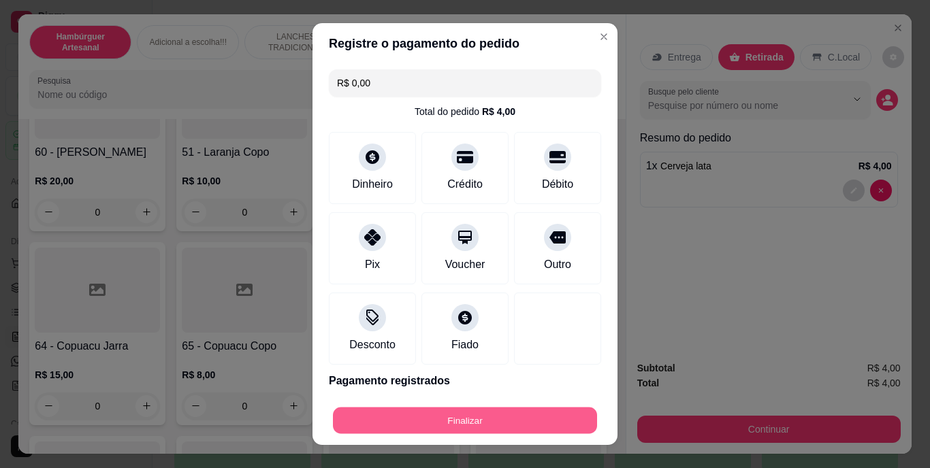
click at [483, 417] on button "Finalizar" at bounding box center [465, 420] width 264 height 27
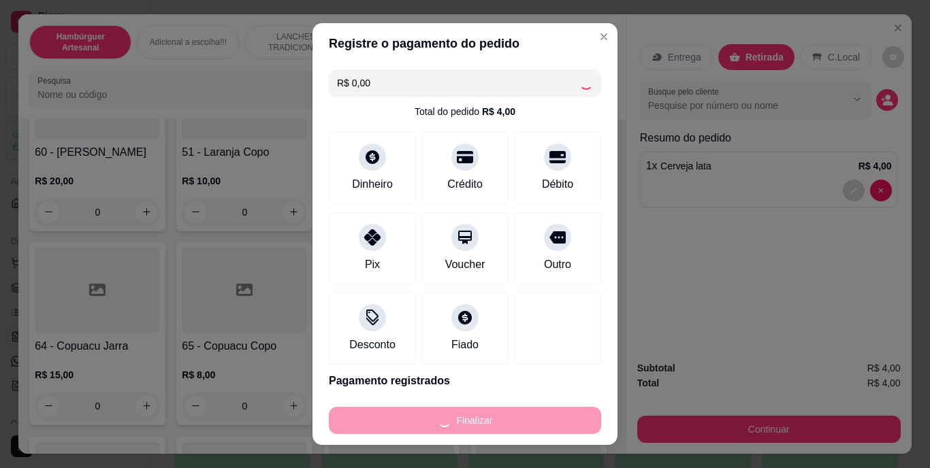
type input "0"
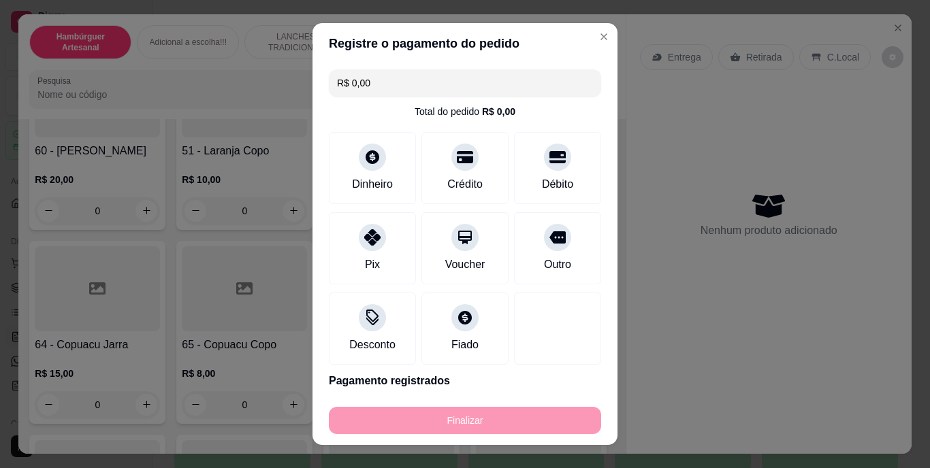
type input "-R$ 4,00"
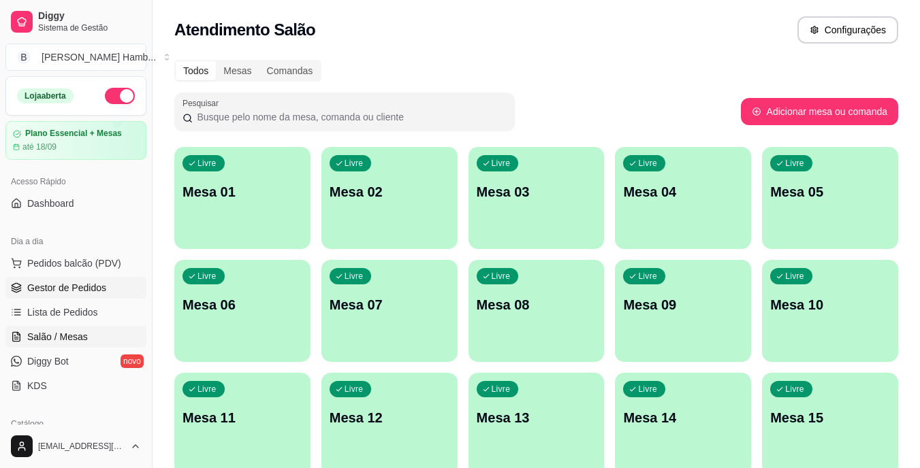
click at [87, 282] on span "Gestor de Pedidos" at bounding box center [66, 288] width 79 height 14
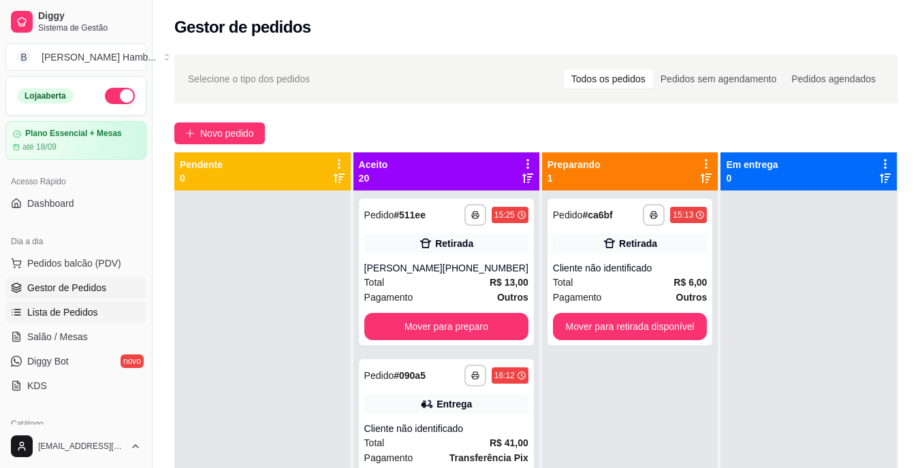
click at [75, 312] on span "Lista de Pedidos" at bounding box center [62, 313] width 71 height 14
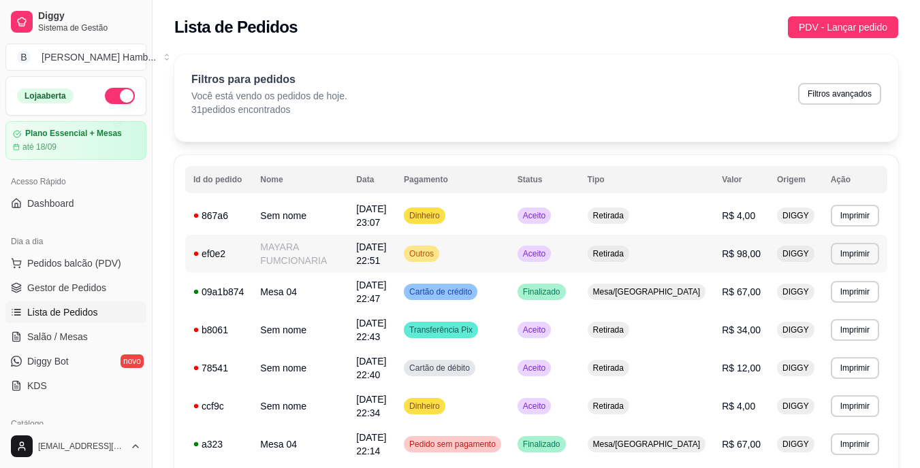
click at [548, 250] on span "Aceito" at bounding box center [534, 253] width 28 height 11
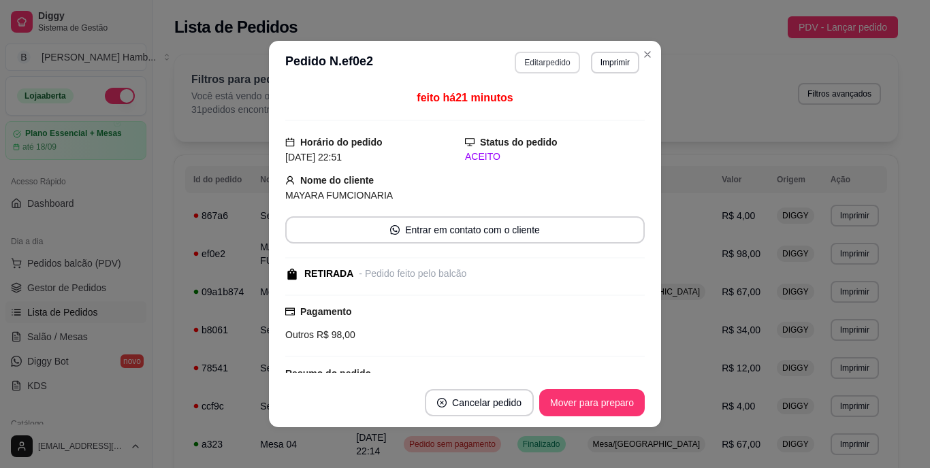
click at [526, 61] on button "Editar pedido" at bounding box center [547, 63] width 65 height 22
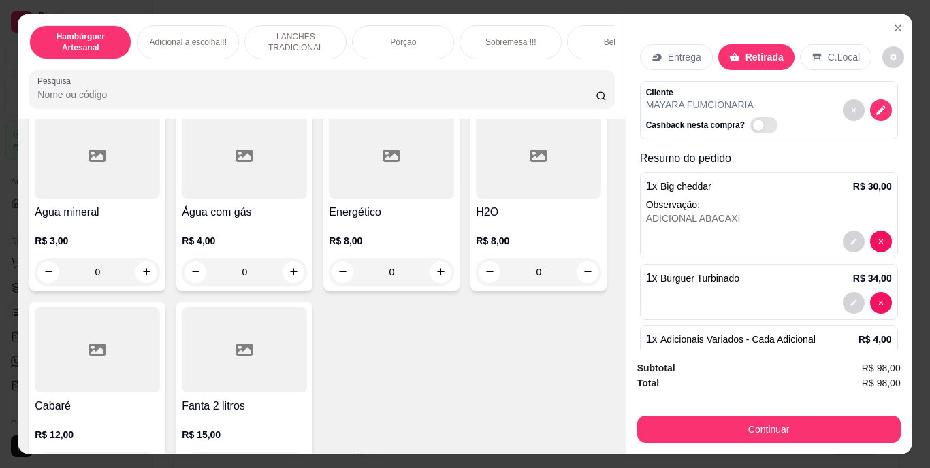
scroll to position [3880, 0]
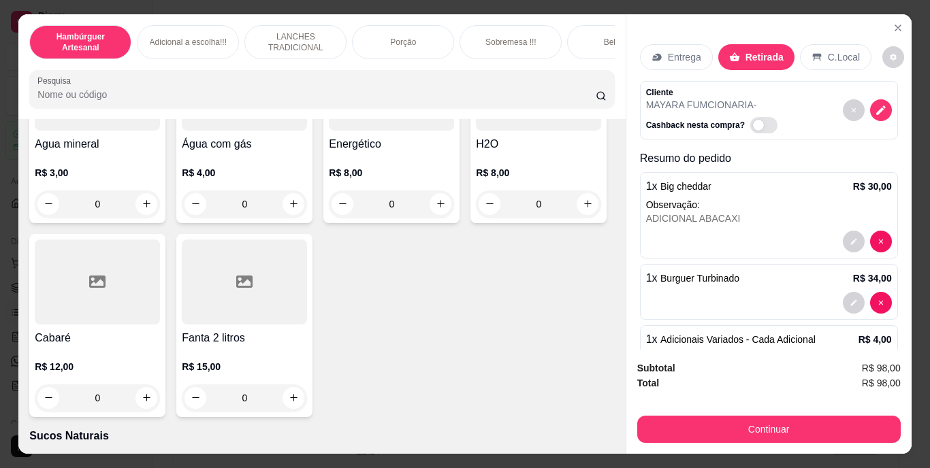
type input "1"
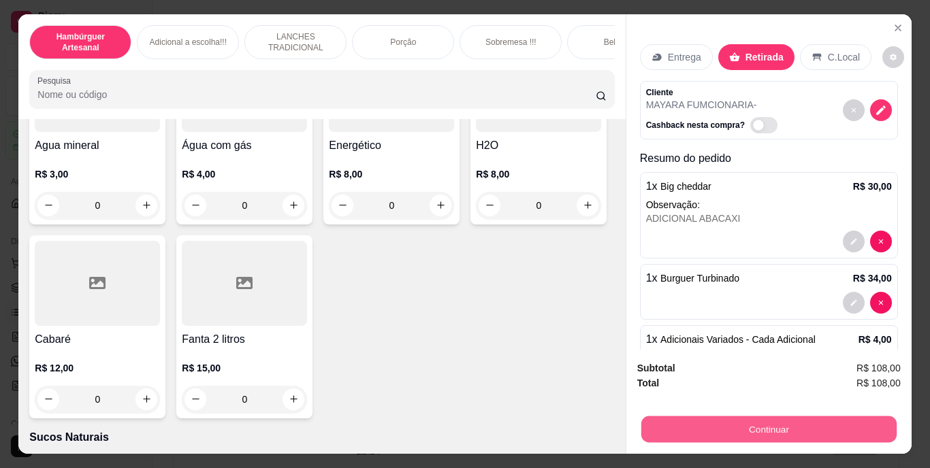
click at [728, 427] on button "Continuar" at bounding box center [768, 430] width 255 height 27
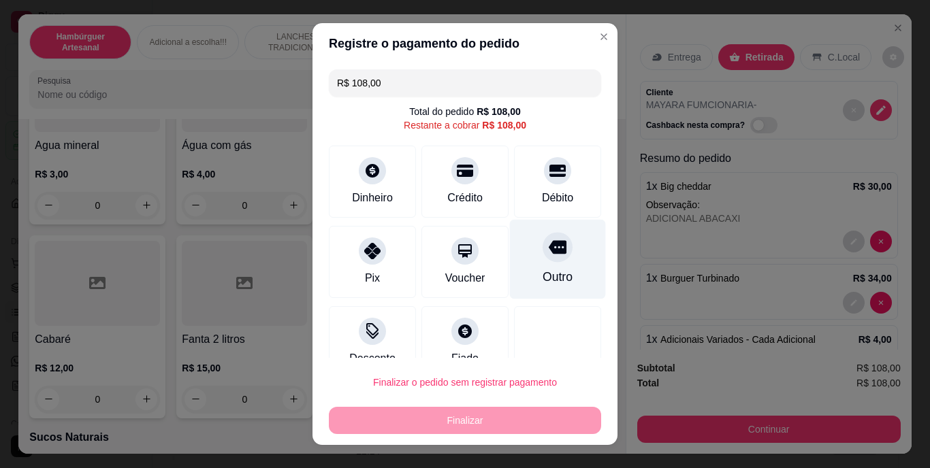
click at [515, 249] on div "Outro" at bounding box center [558, 260] width 96 height 80
type input "R$ 0,00"
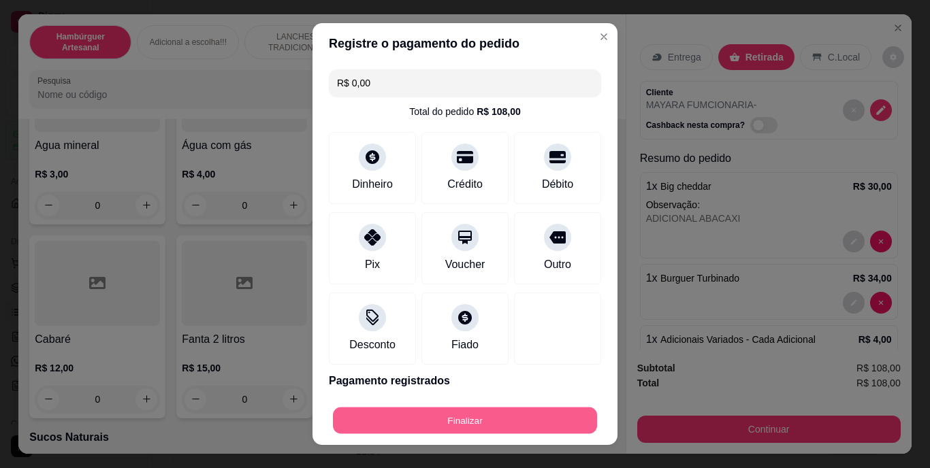
click at [498, 417] on button "Finalizar" at bounding box center [465, 420] width 264 height 27
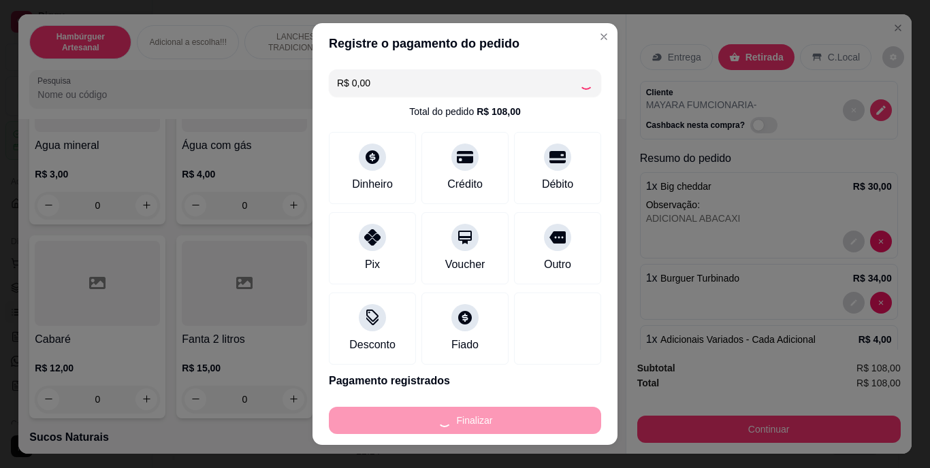
type input "0"
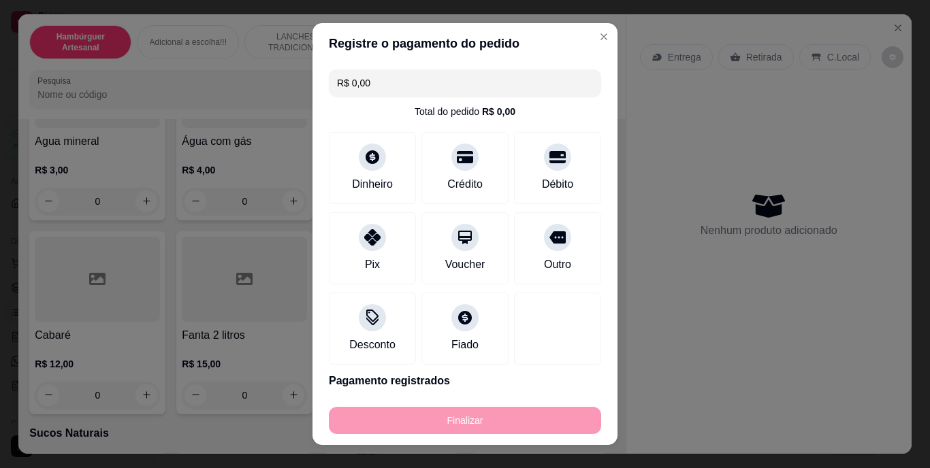
type input "-R$ 108,00"
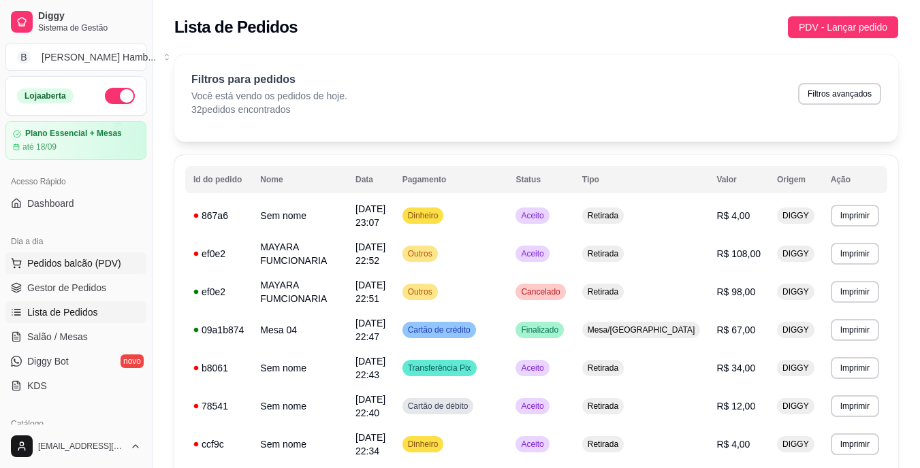
click at [77, 254] on button "Pedidos balcão (PDV)" at bounding box center [75, 264] width 141 height 22
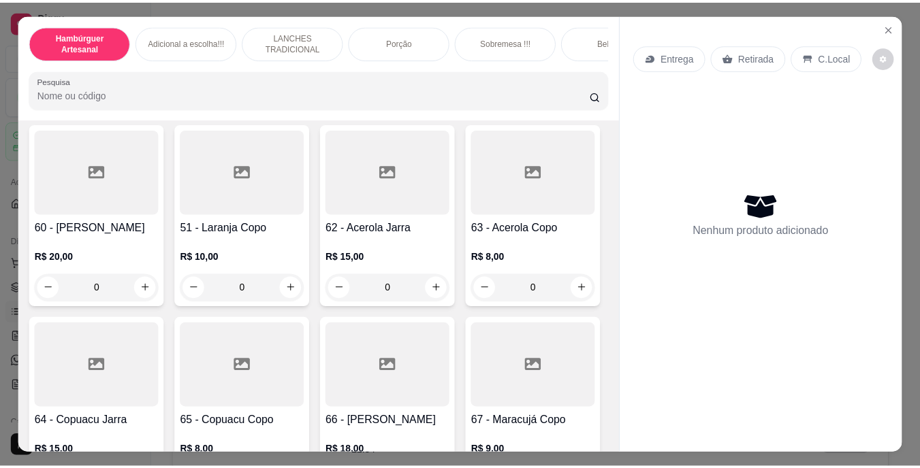
scroll to position [4209, 0]
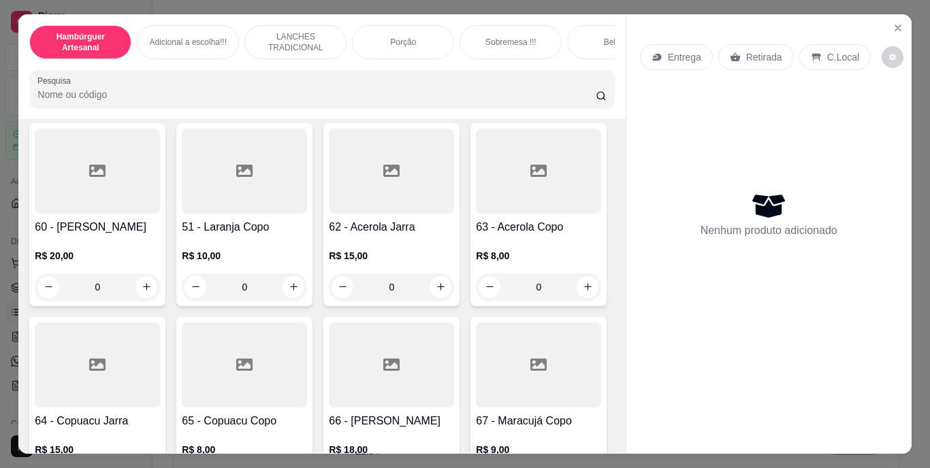
type input "1"
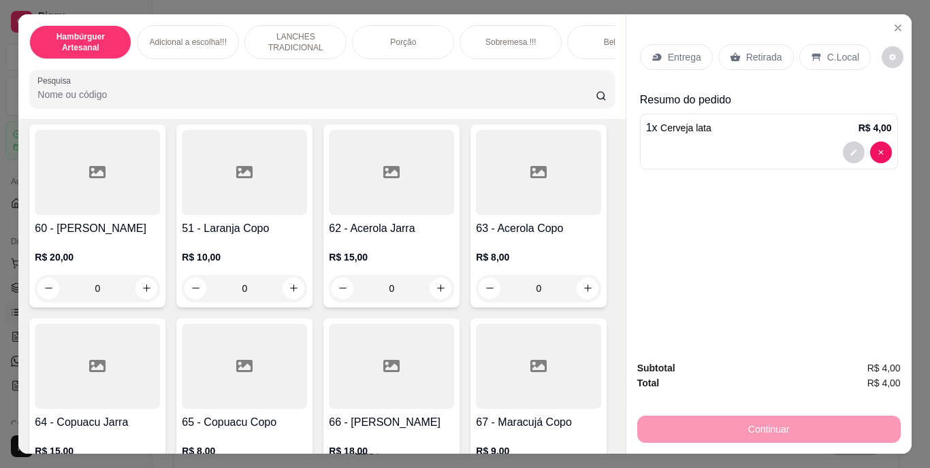
click at [755, 44] on div "Retirada" at bounding box center [756, 57] width 76 height 26
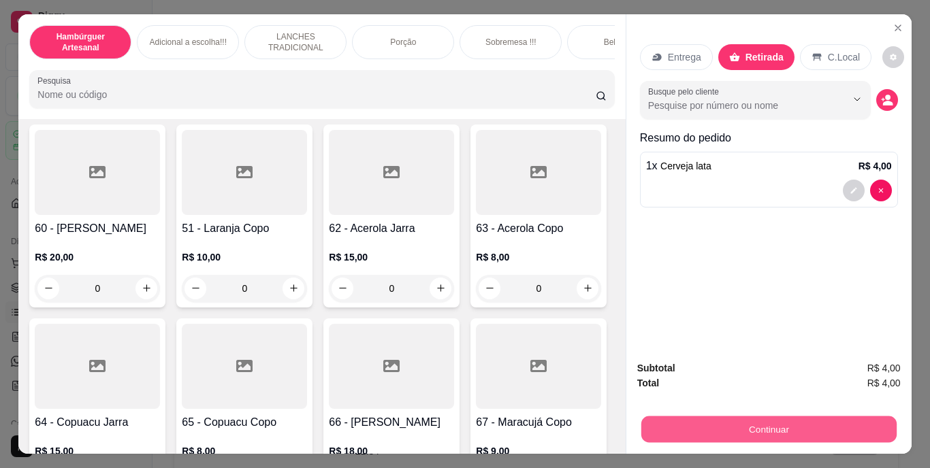
click at [739, 423] on button "Continuar" at bounding box center [768, 430] width 255 height 27
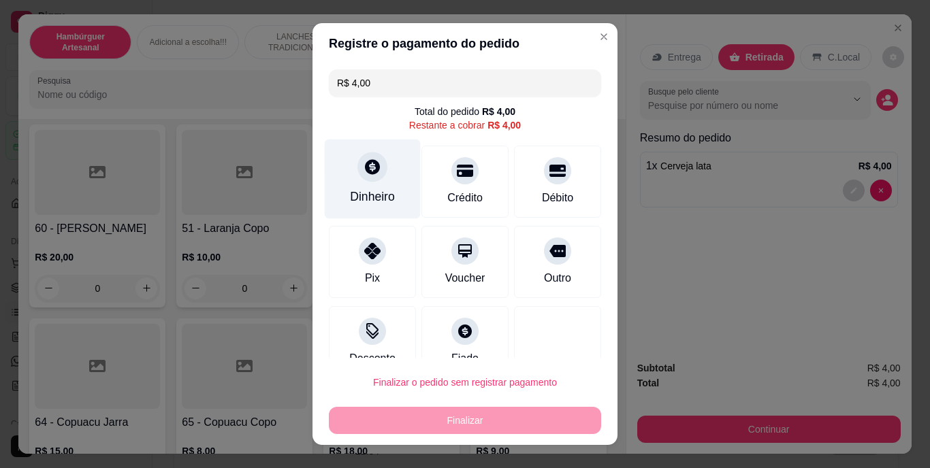
click at [376, 207] on div "Dinheiro" at bounding box center [373, 180] width 96 height 80
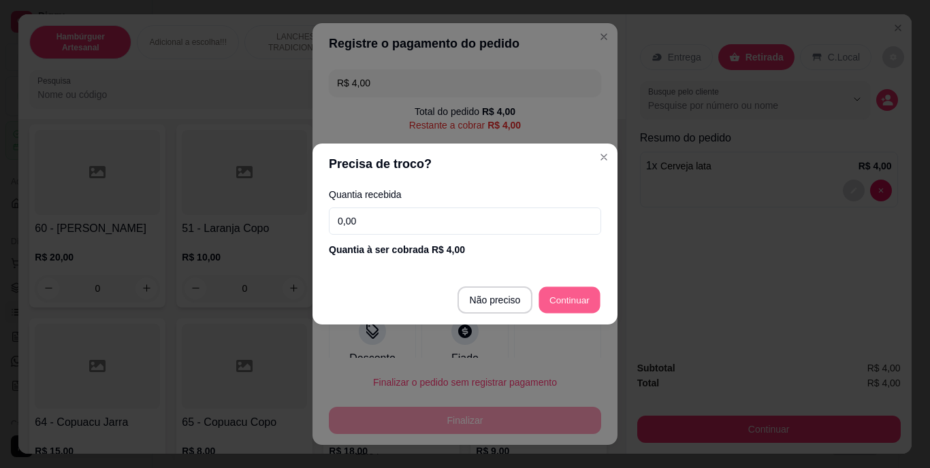
type input "R$ 0,00"
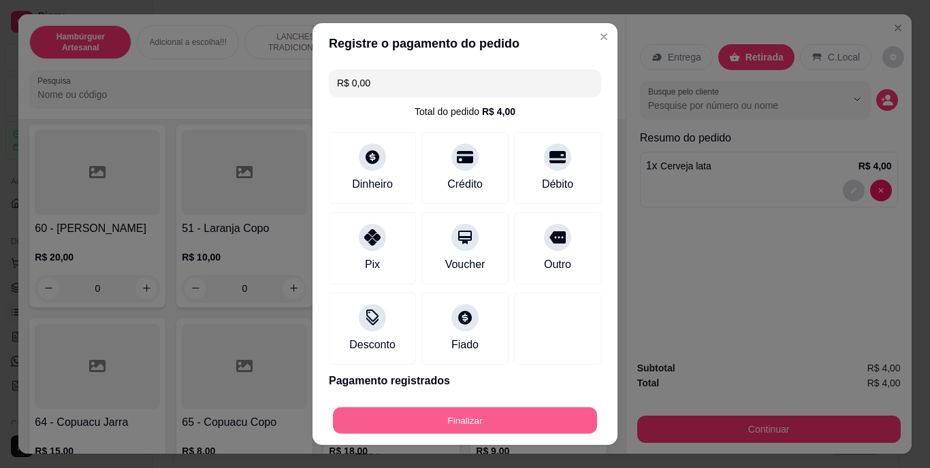
click at [468, 418] on button "Finalizar" at bounding box center [465, 420] width 264 height 27
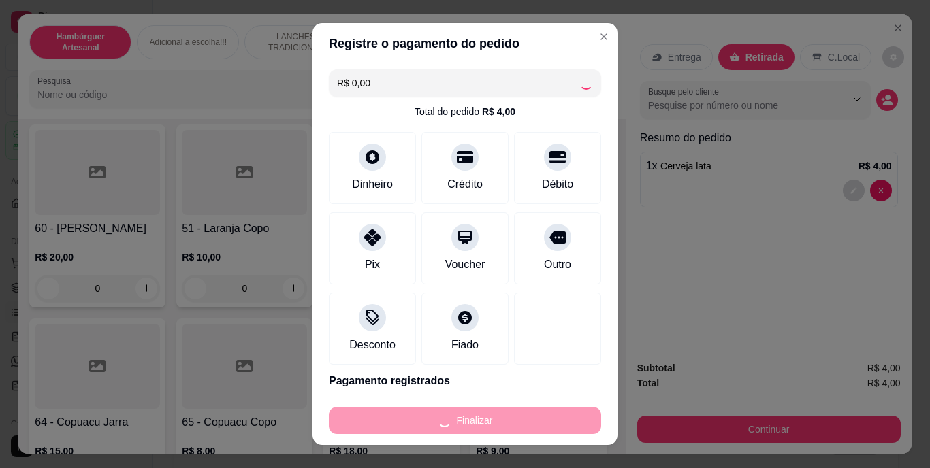
type input "0"
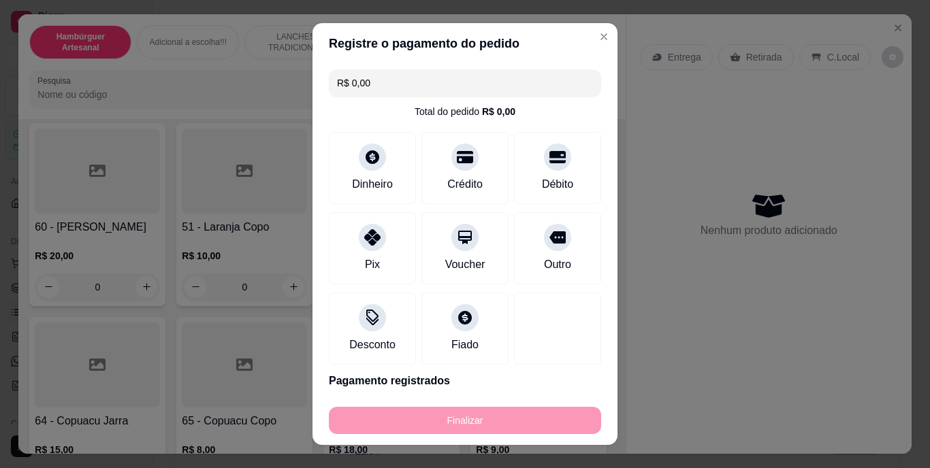
type input "-R$ 4,00"
